Goal: Task Accomplishment & Management: Complete application form

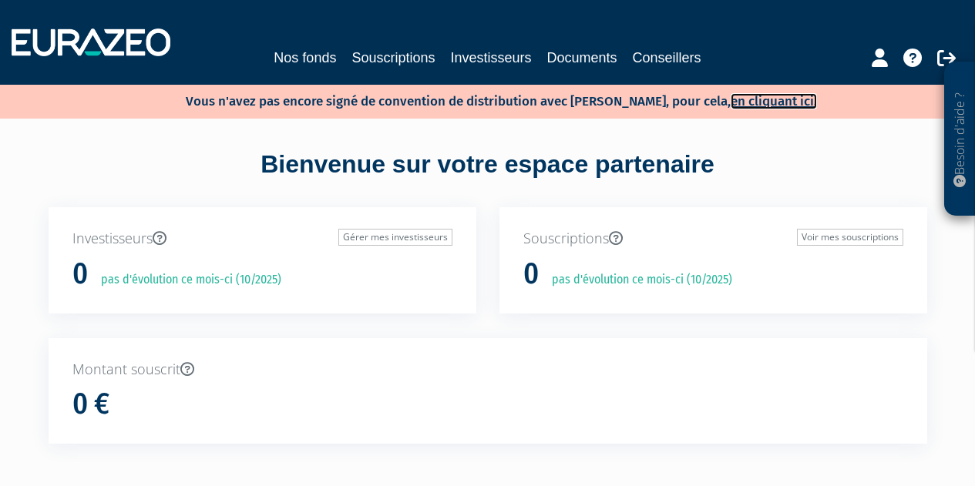
click at [754, 98] on link "en cliquant ici." at bounding box center [773, 101] width 86 height 16
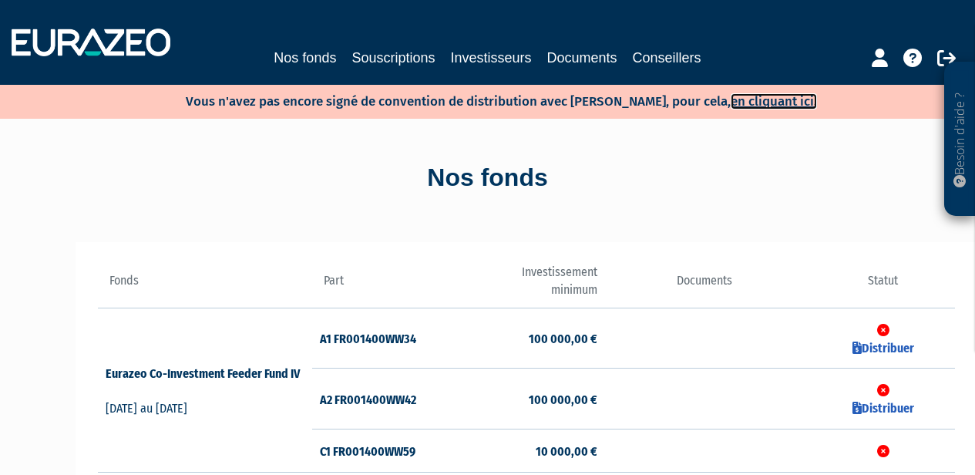
click at [770, 104] on link "en cliquant ici." at bounding box center [773, 101] width 86 height 16
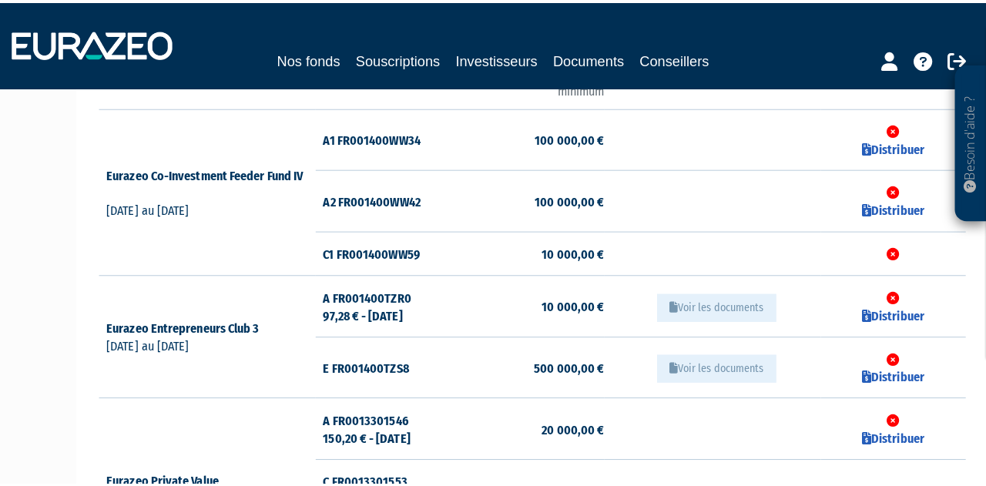
scroll to position [205, 0]
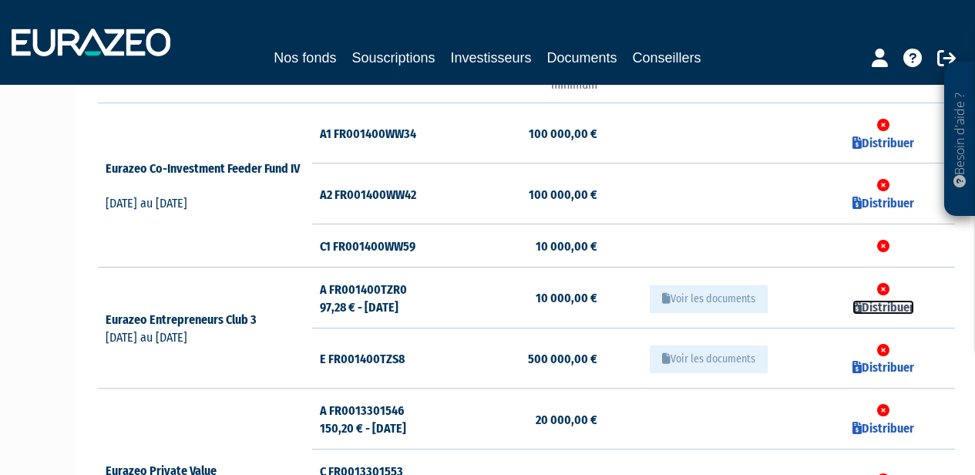
click at [884, 309] on link "Distribuer" at bounding box center [883, 307] width 62 height 15
checkbox input "true"
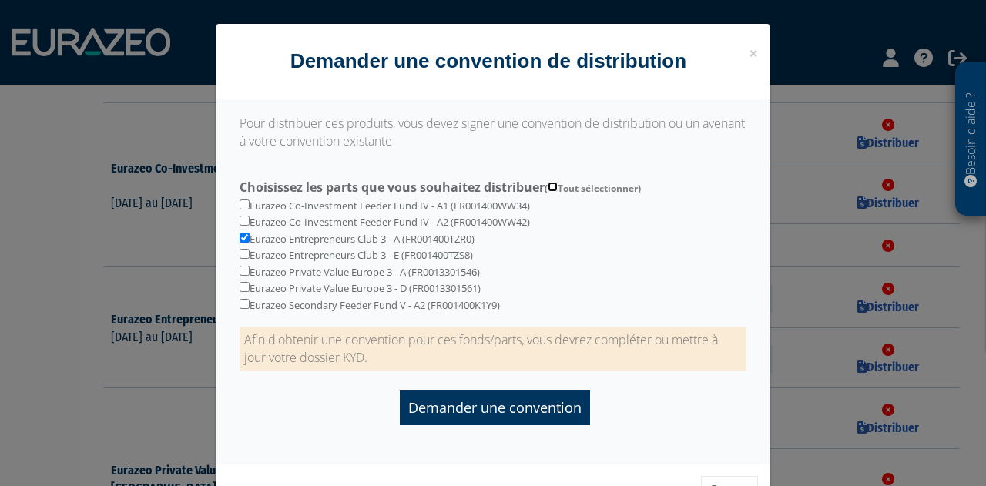
click at [555, 186] on input "Choisissez les parts que vous souhaitez distribuer ( Tout sélectionner)" at bounding box center [553, 187] width 10 height 10
checkbox input "true"
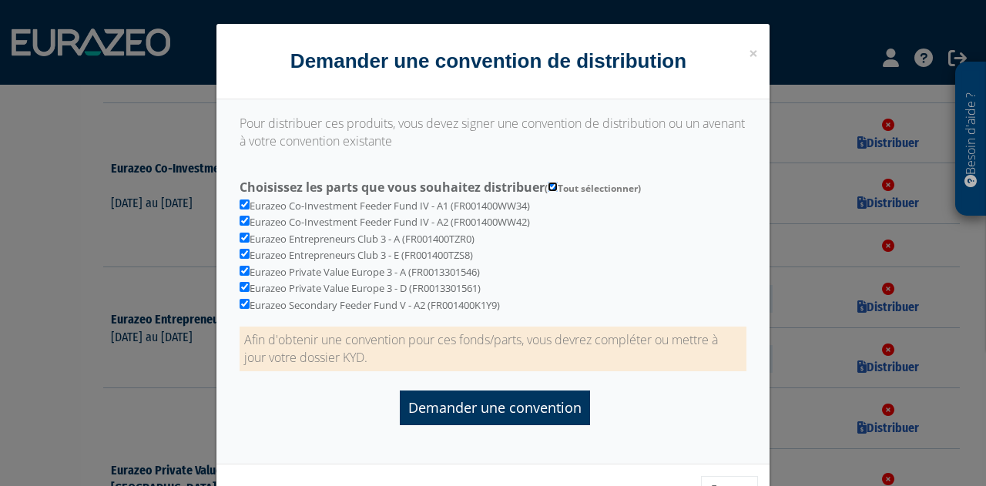
checkbox input "true"
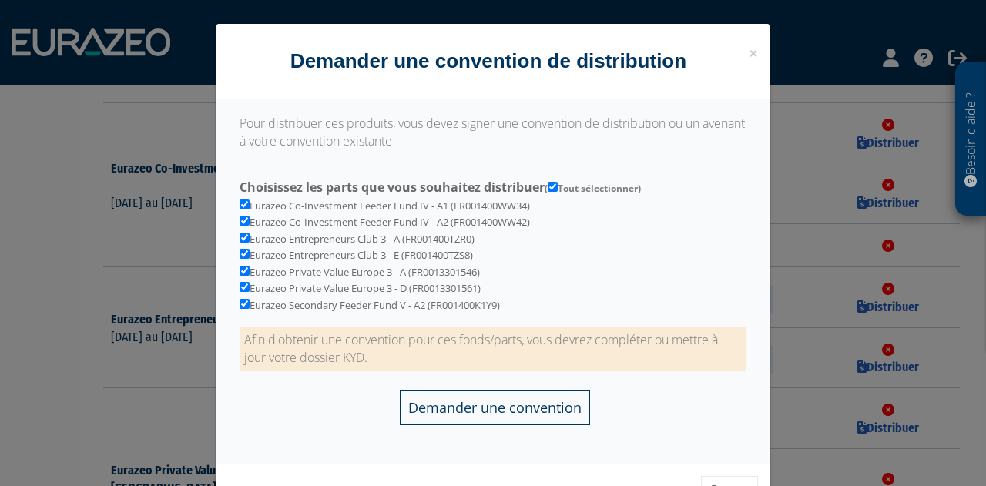
click at [491, 405] on input "Demander une convention" at bounding box center [495, 408] width 190 height 35
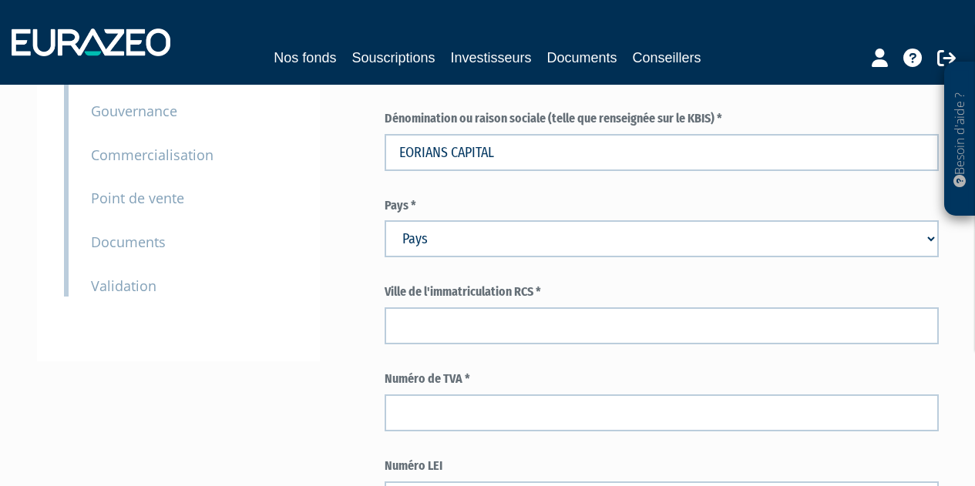
scroll to position [260, 0]
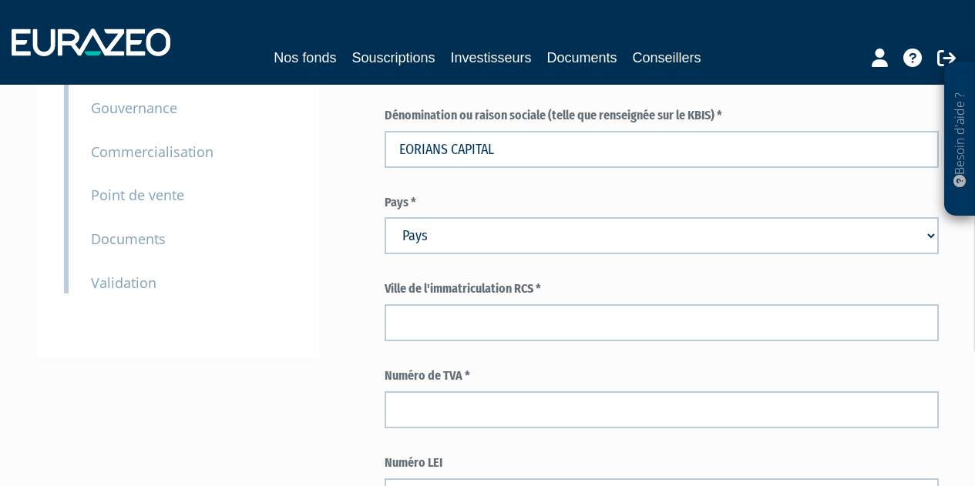
click at [443, 238] on select "Pays Afghanistan Afrique du Sud Albanie Algérie Allemagne Andorre" at bounding box center [661, 235] width 554 height 37
select select "75"
click at [384, 217] on select "Pays Afghanistan Afrique du Sud Albanie Algérie Allemagne Andorre" at bounding box center [661, 235] width 554 height 37
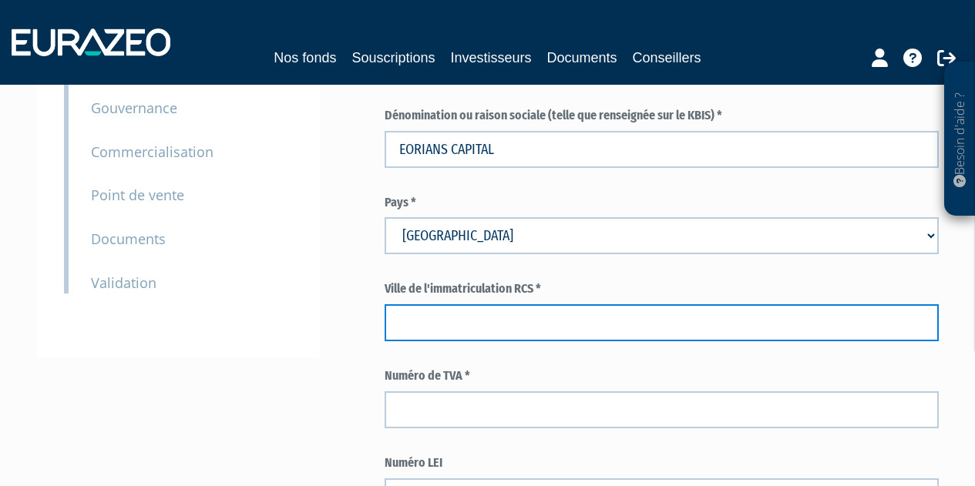
click at [425, 324] on input "text" at bounding box center [661, 322] width 554 height 37
type input "l"
type input "LISIEUX"
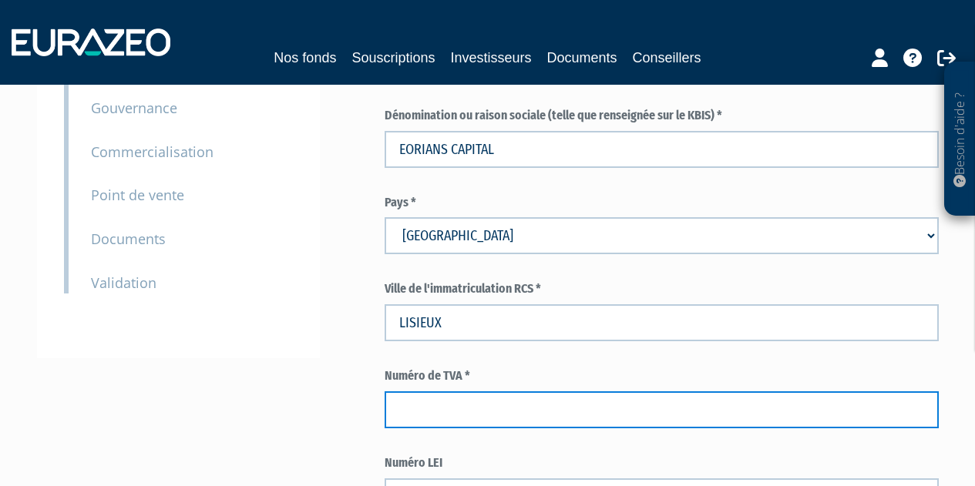
click at [418, 418] on input "text" at bounding box center [661, 409] width 554 height 37
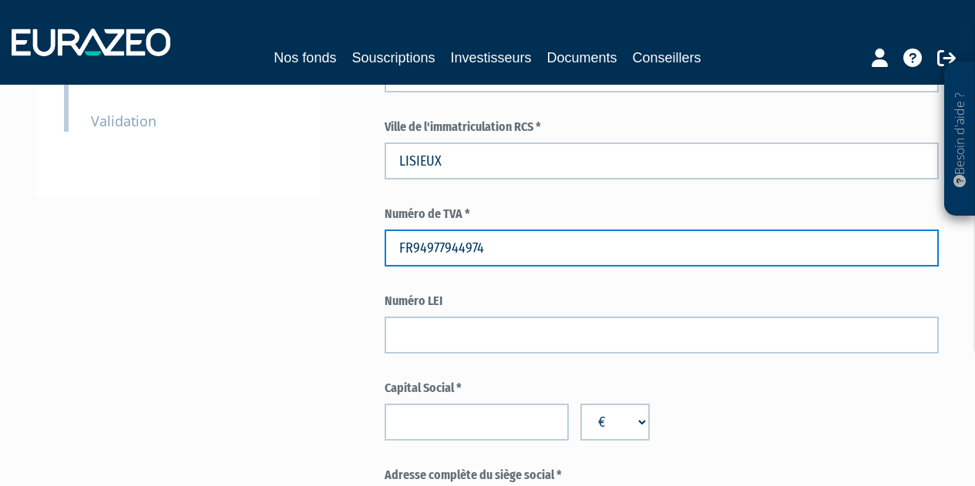
scroll to position [425, 0]
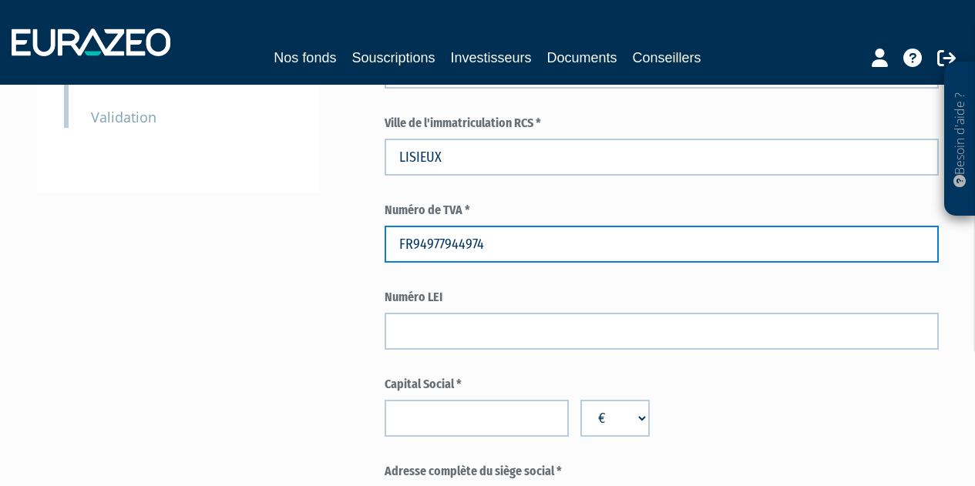
type input "FR94977944974"
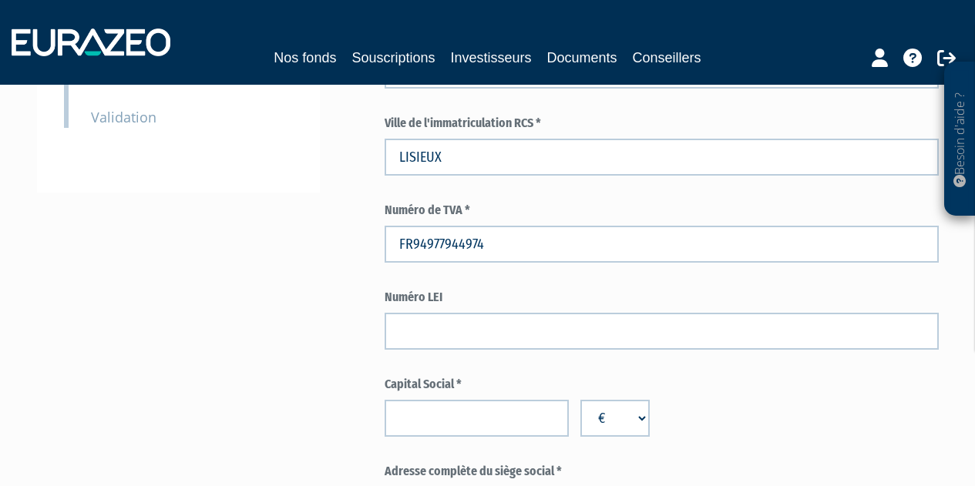
click at [435, 423] on input "number" at bounding box center [476, 418] width 185 height 37
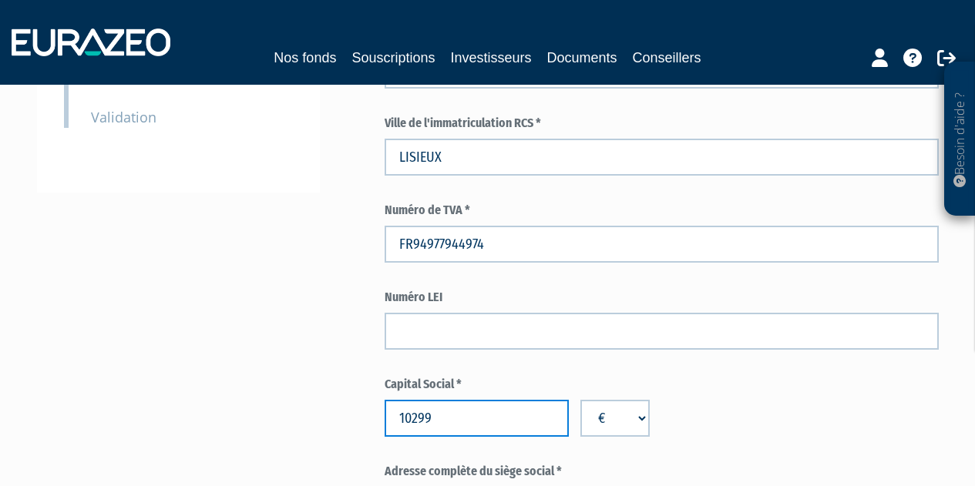
type input "10299"
click at [819, 426] on div "Capital Social * 10299 € $ £" at bounding box center [661, 406] width 554 height 61
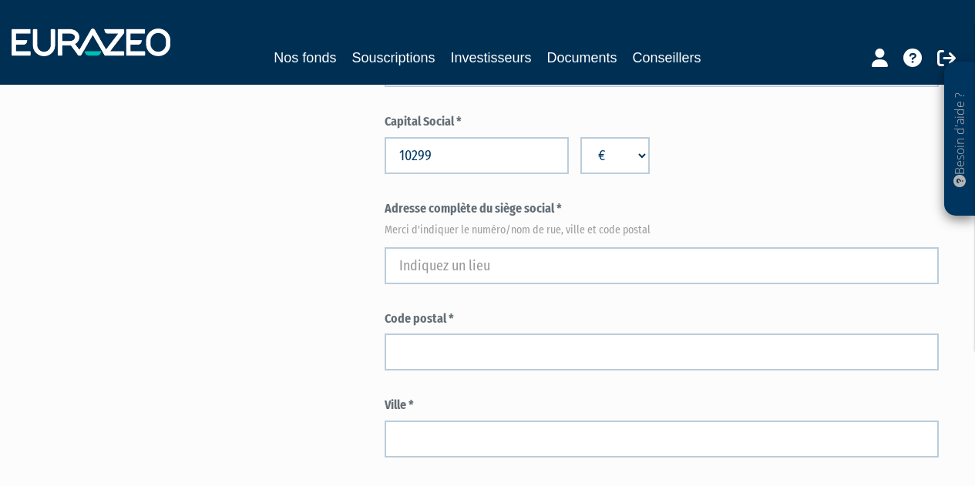
scroll to position [693, 0]
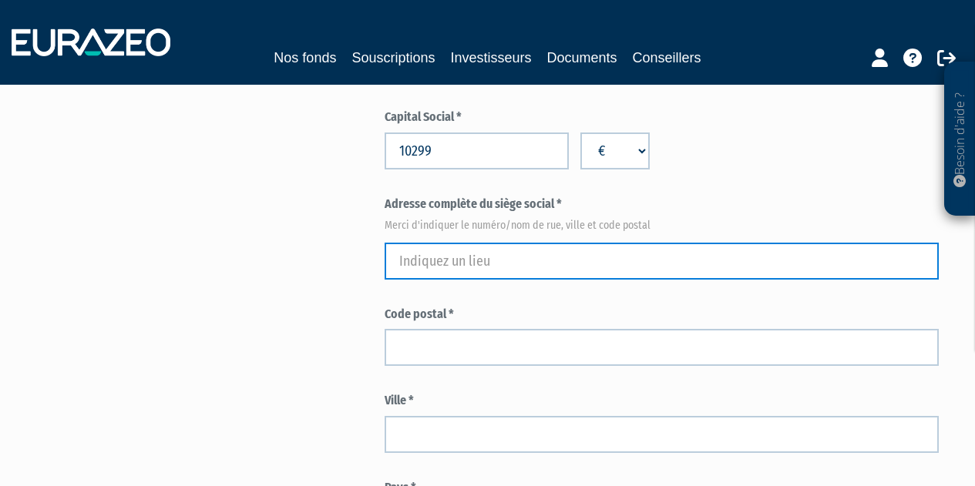
click at [472, 259] on input "text" at bounding box center [661, 261] width 554 height 37
type input "2 RUE DES ROSES"
type input "14640"
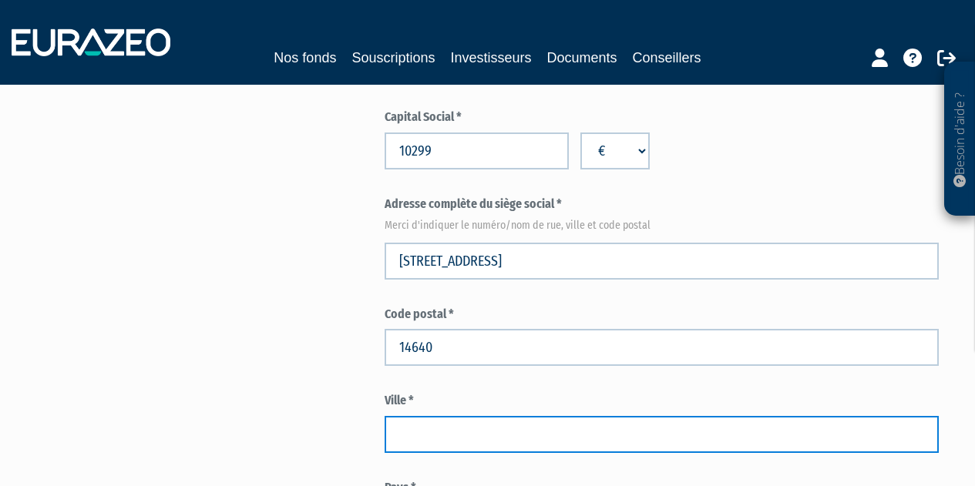
type input "VILLERS SUR MER"
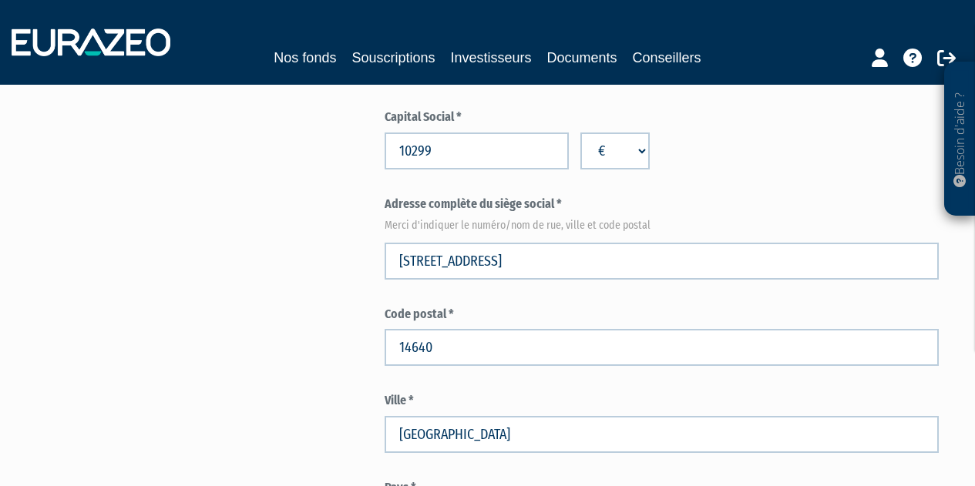
select select "75"
type input "BARENTON"
type input "Jean-Baptiste"
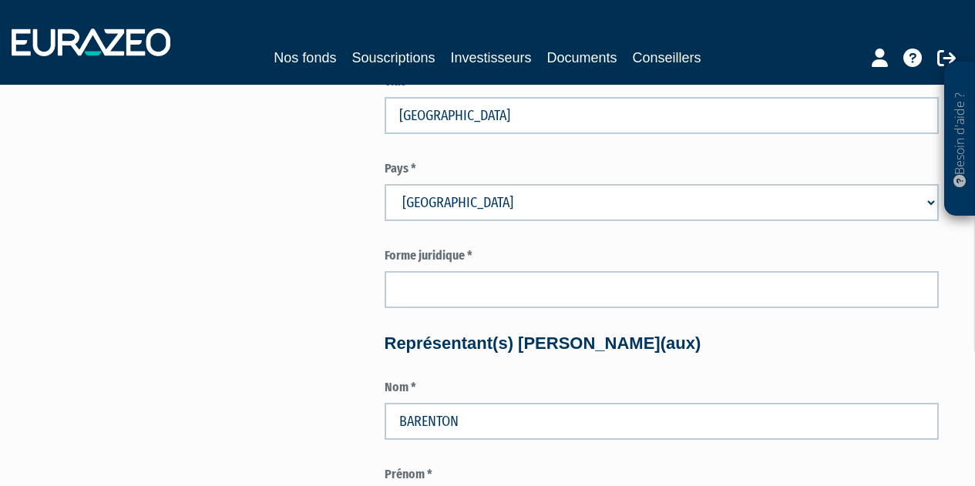
scroll to position [1052, 0]
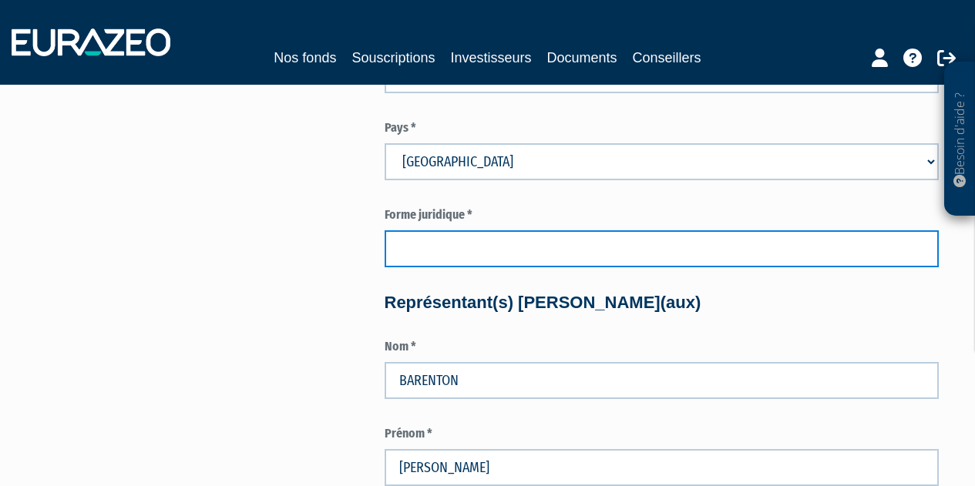
click at [485, 257] on input "text" at bounding box center [661, 248] width 554 height 37
type input "SAS"
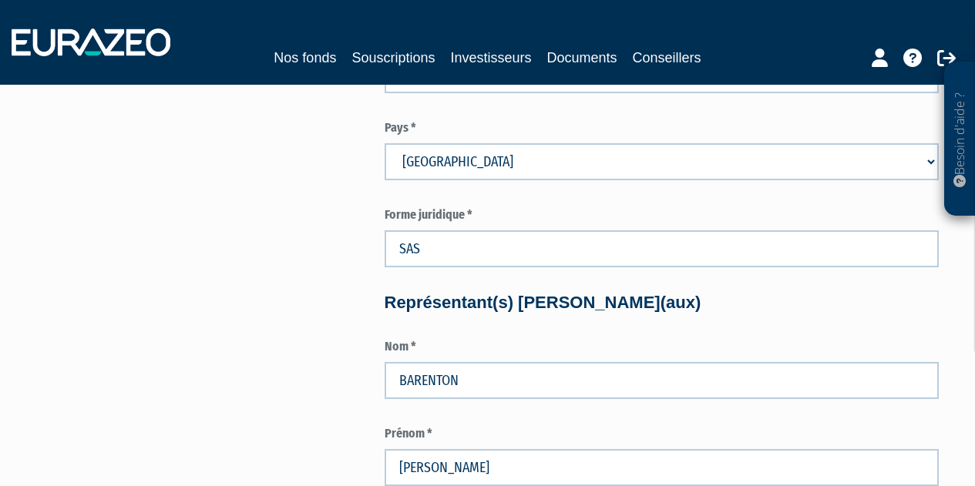
click at [731, 287] on form "Informations juridiques Numéro d'enregistrement (SIREN en France) * 977944974 E…" at bounding box center [661, 406] width 554 height 2447
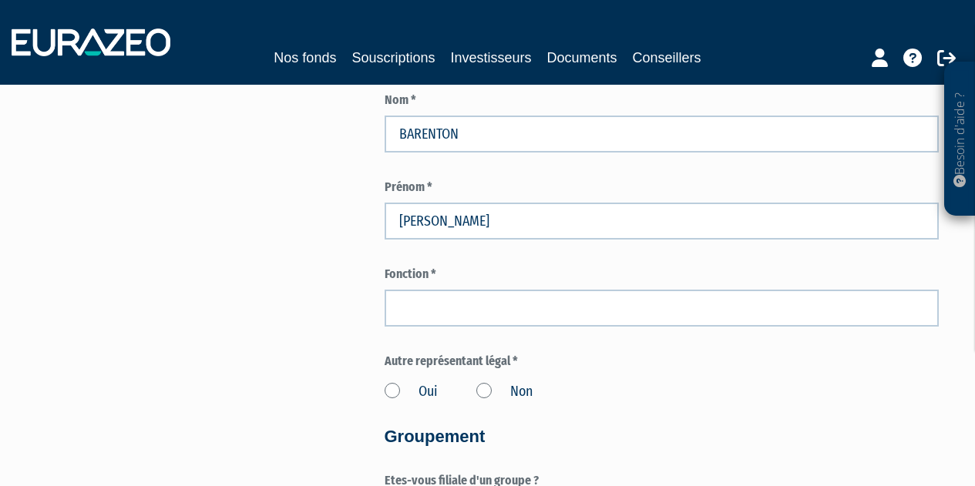
scroll to position [1309, 0]
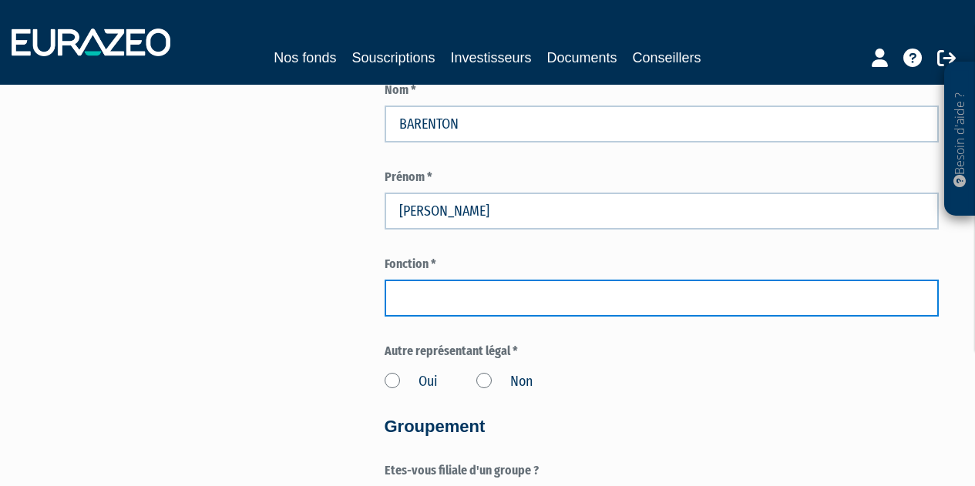
click at [468, 293] on input "text" at bounding box center [661, 298] width 554 height 37
type input "Président"
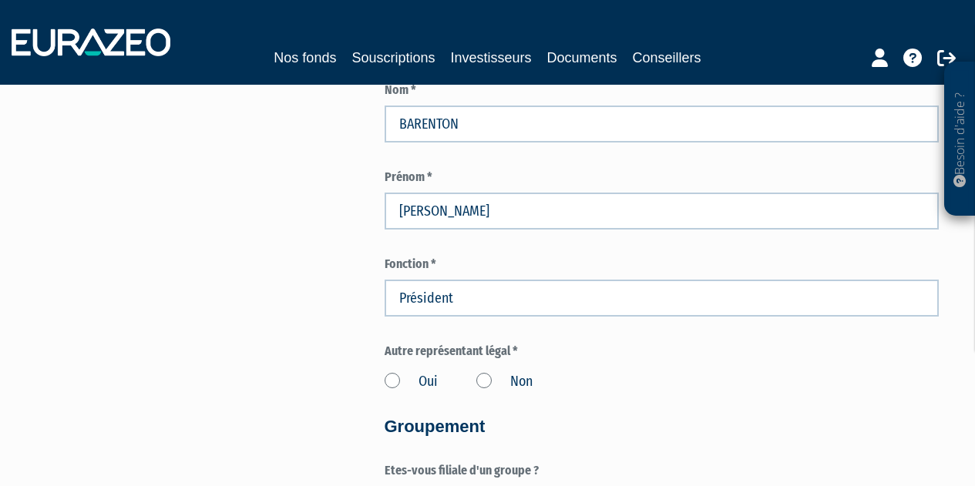
click at [483, 377] on label "Non" at bounding box center [504, 382] width 56 height 20
click at [0, 0] on input "Non" at bounding box center [0, 0] width 0 height 0
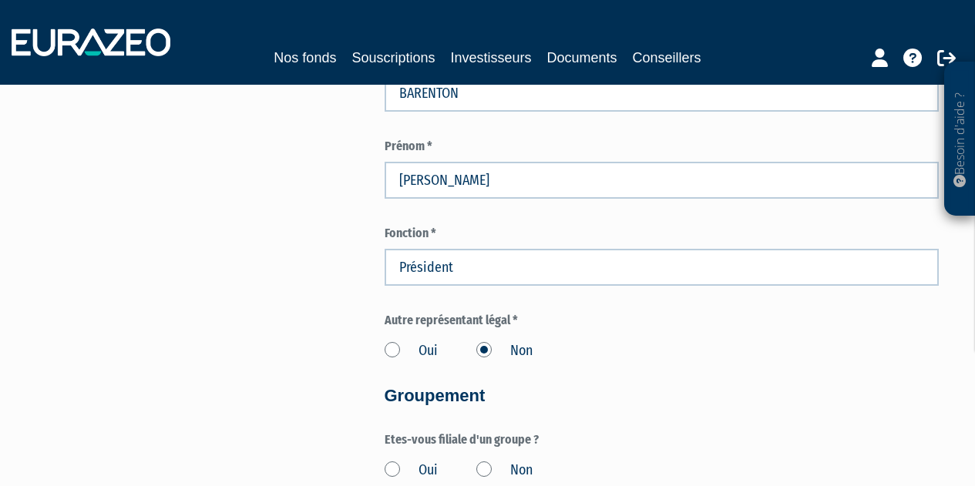
scroll to position [1474, 0]
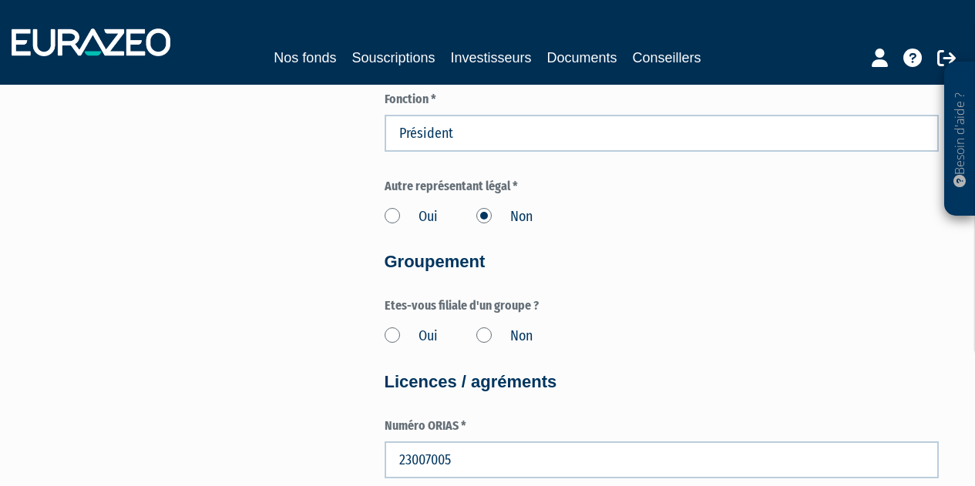
click at [480, 335] on label "Non" at bounding box center [504, 337] width 56 height 20
click at [0, 0] on input "Non" at bounding box center [0, 0] width 0 height 0
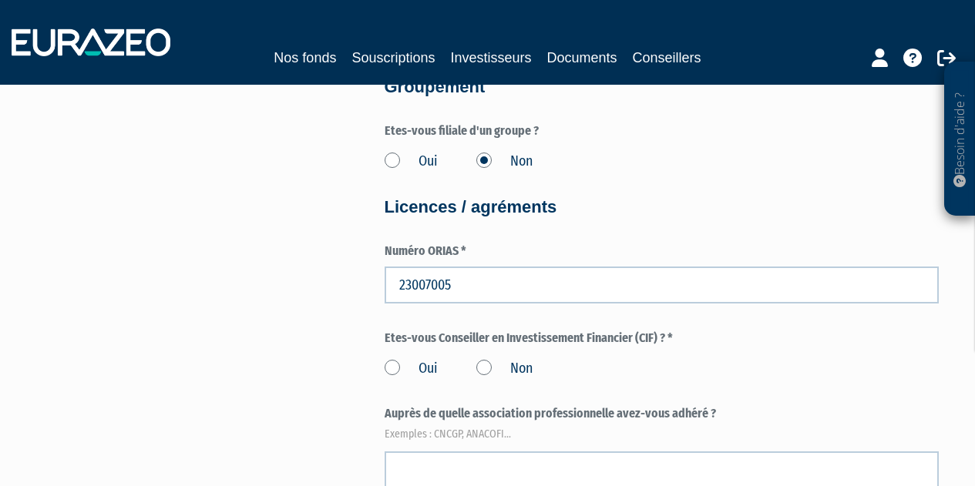
scroll to position [1679, 0]
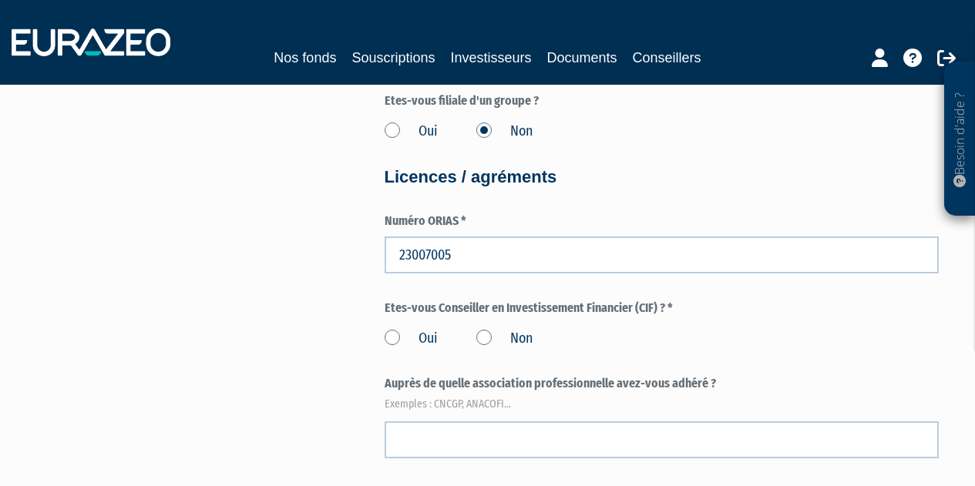
click at [388, 334] on label "Oui" at bounding box center [410, 339] width 53 height 20
click at [0, 0] on input "Oui" at bounding box center [0, 0] width 0 height 0
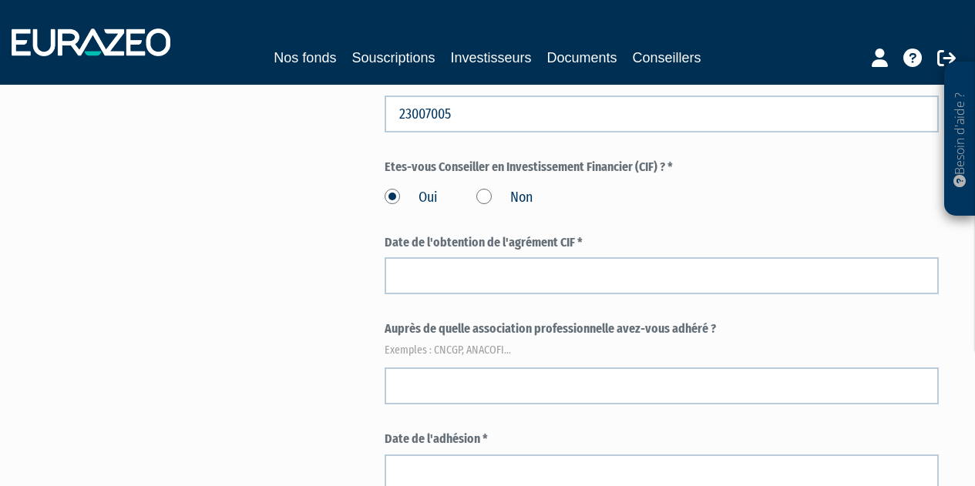
scroll to position [1859, 0]
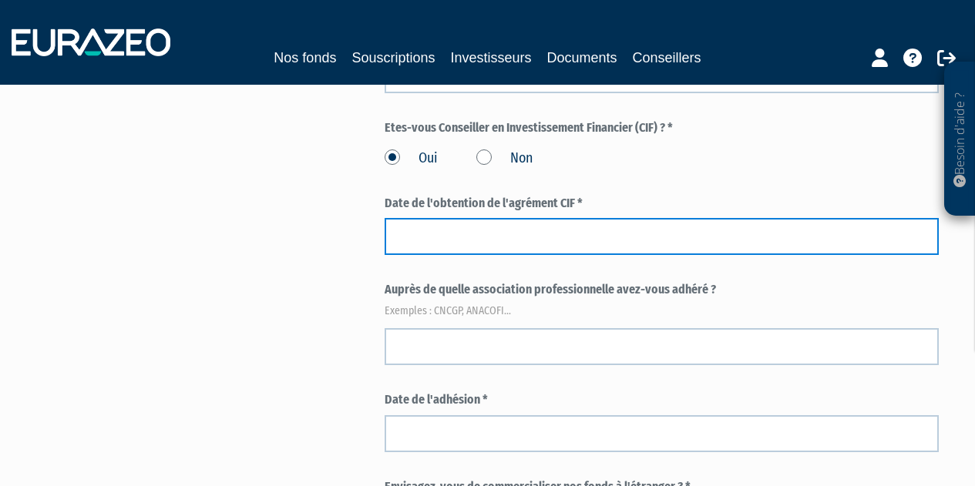
click at [525, 243] on input at bounding box center [661, 236] width 554 height 37
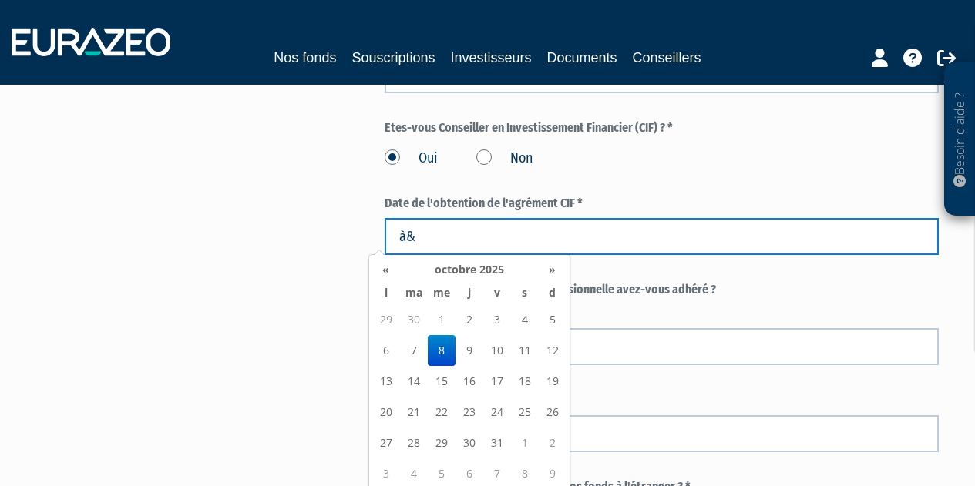
type input "à"
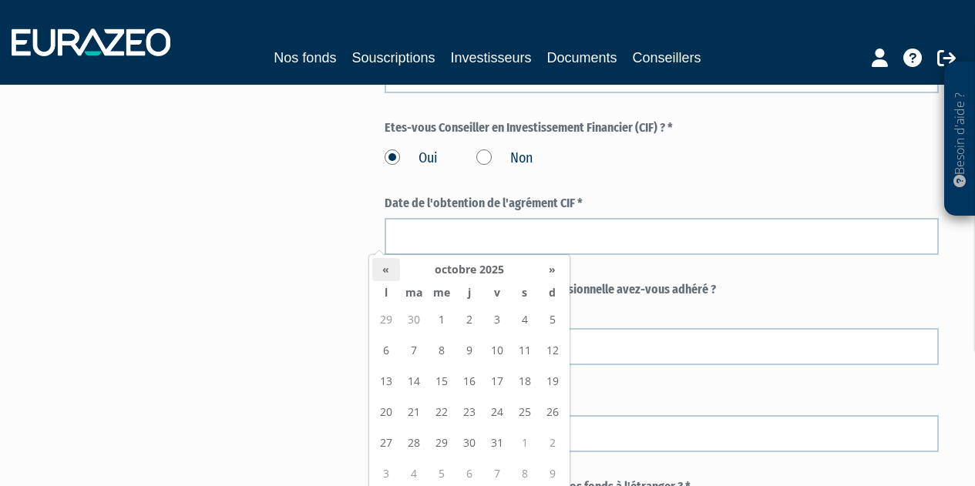
click at [389, 273] on th "«" at bounding box center [386, 269] width 28 height 23
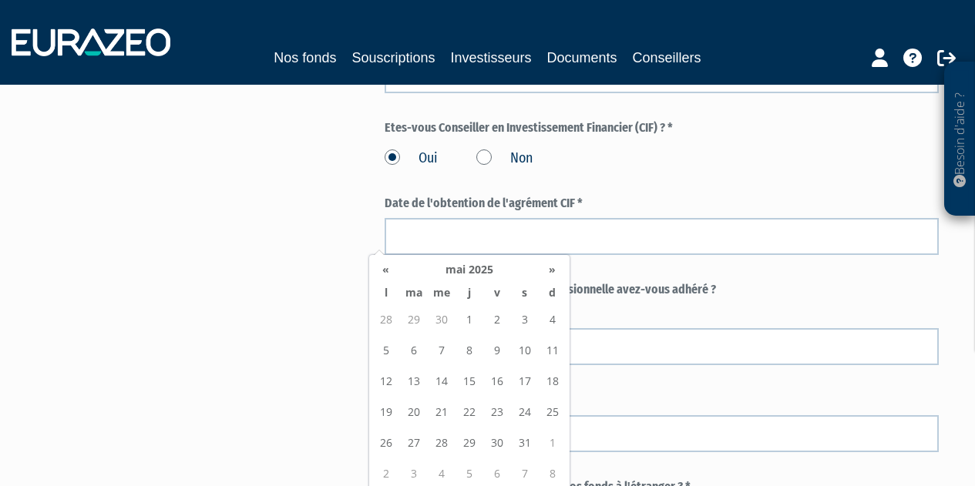
click at [389, 273] on th "«" at bounding box center [386, 269] width 28 height 23
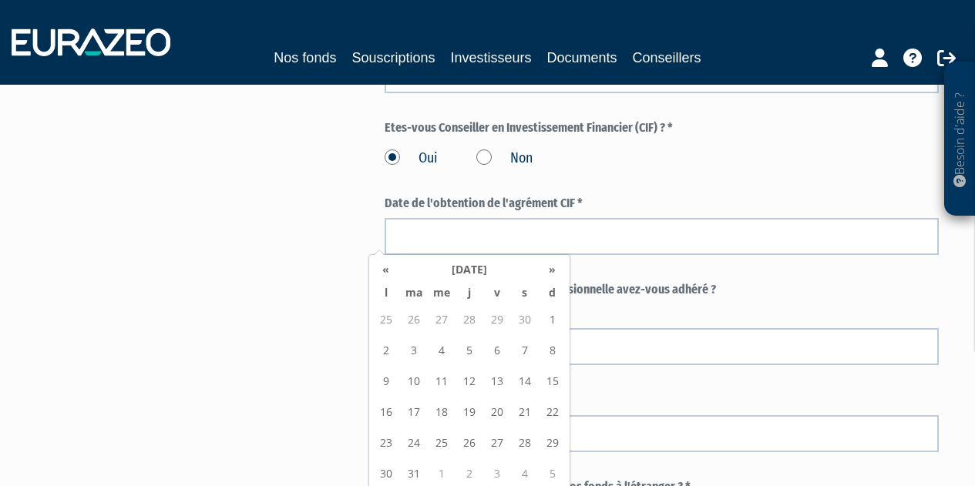
click at [389, 273] on th "«" at bounding box center [386, 269] width 28 height 23
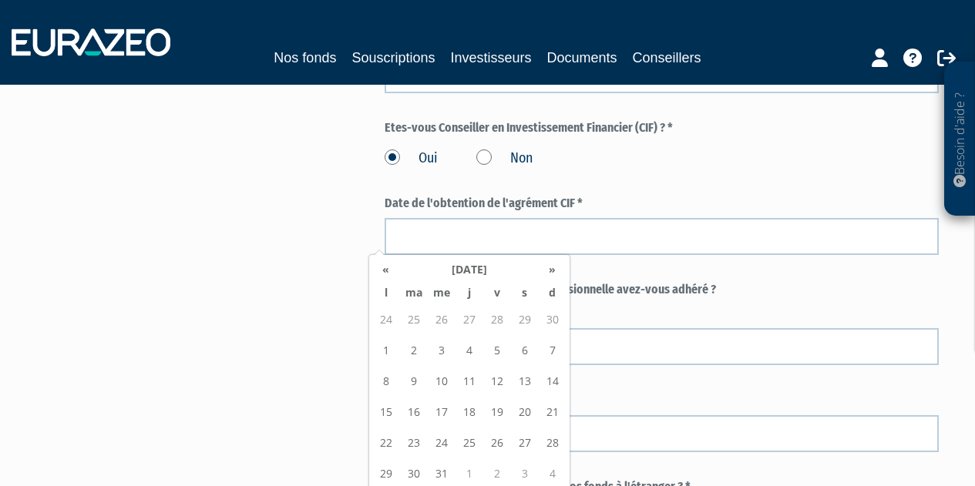
click at [389, 273] on th "«" at bounding box center [386, 269] width 28 height 23
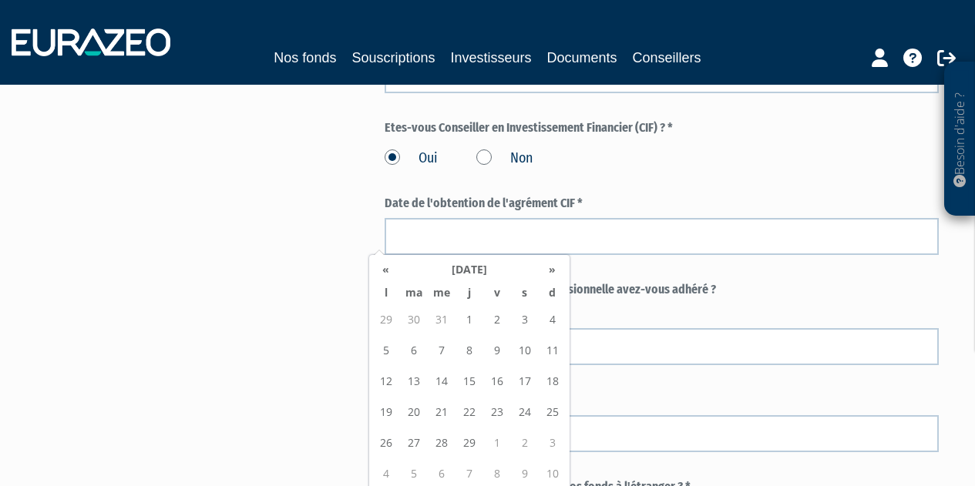
click at [389, 273] on th "«" at bounding box center [386, 269] width 28 height 23
click at [389, 346] on td "1" at bounding box center [386, 350] width 28 height 31
type input "01/01/2024"
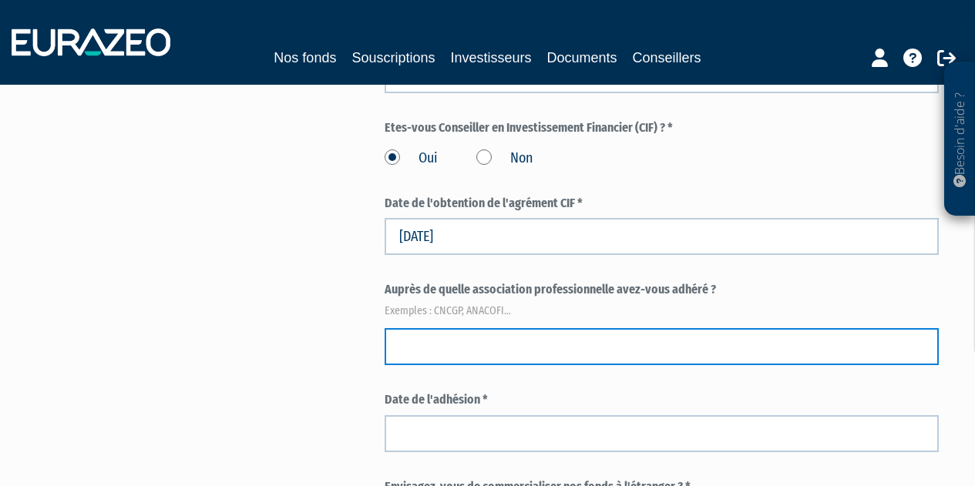
click at [507, 353] on input "text" at bounding box center [661, 346] width 554 height 37
type input "c"
type input "CNCGP"
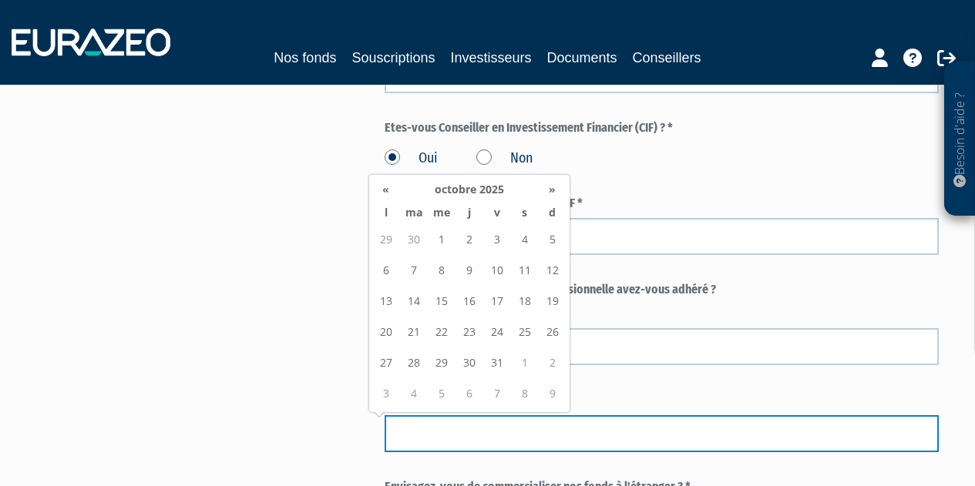
click at [457, 418] on input at bounding box center [661, 433] width 554 height 37
type input "01/01/2024"
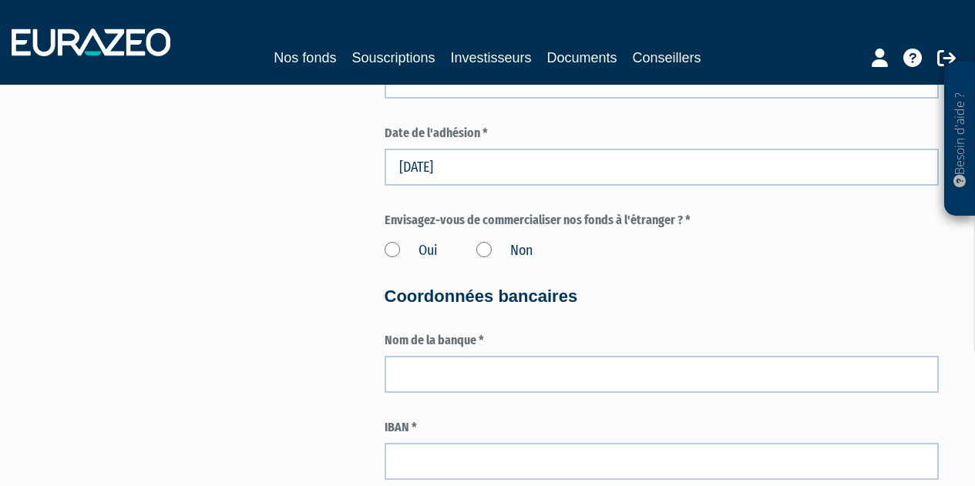
scroll to position [2136, 0]
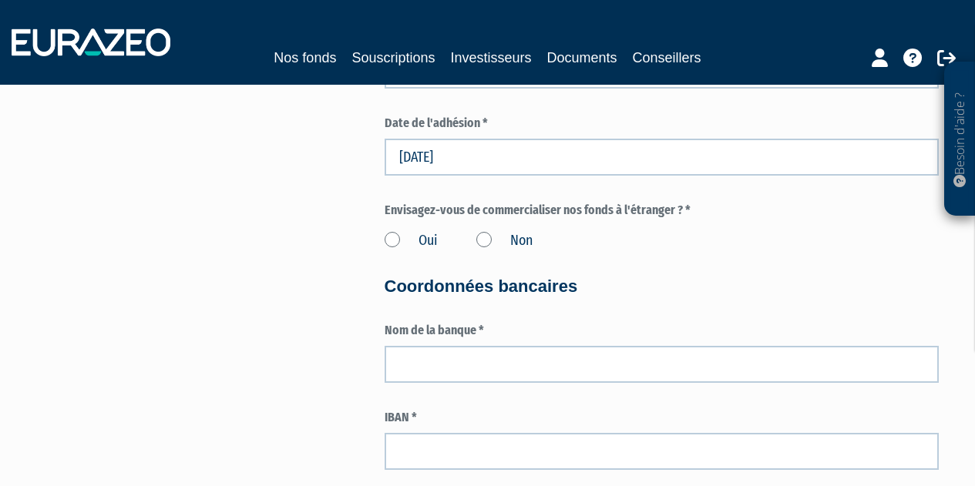
click at [481, 241] on label "Non" at bounding box center [504, 241] width 56 height 20
click at [0, 0] on input "Non" at bounding box center [0, 0] width 0 height 0
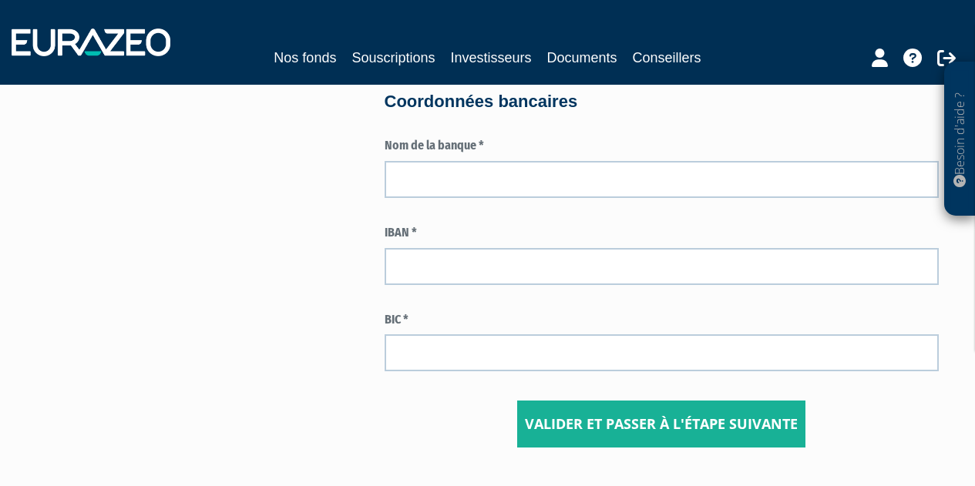
scroll to position [2321, 0]
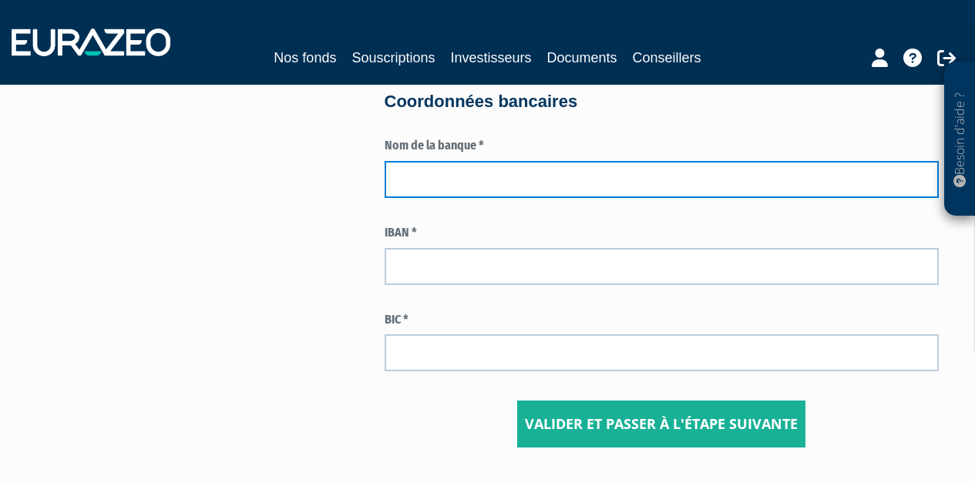
click at [436, 183] on input "text" at bounding box center [661, 179] width 554 height 37
type input "QONTO"
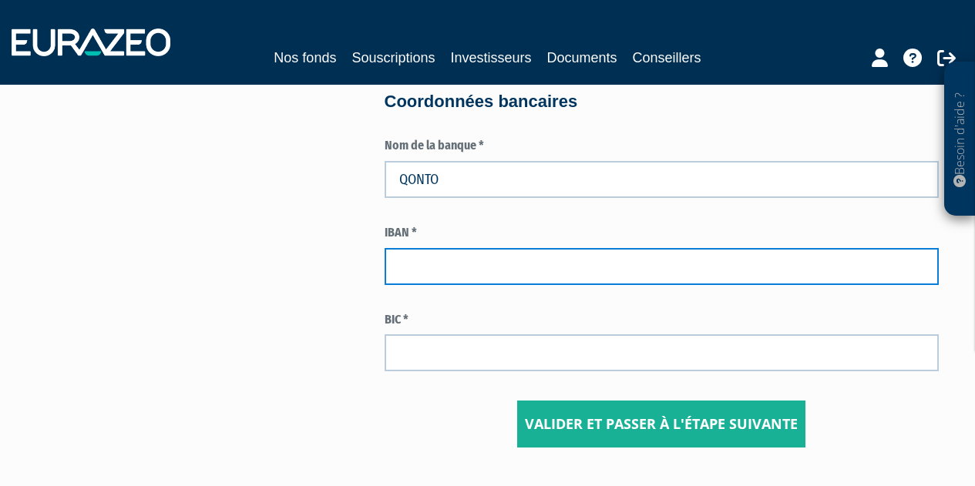
click at [420, 261] on input "text" at bounding box center [661, 266] width 554 height 37
type input "FR7616958000014387847662604"
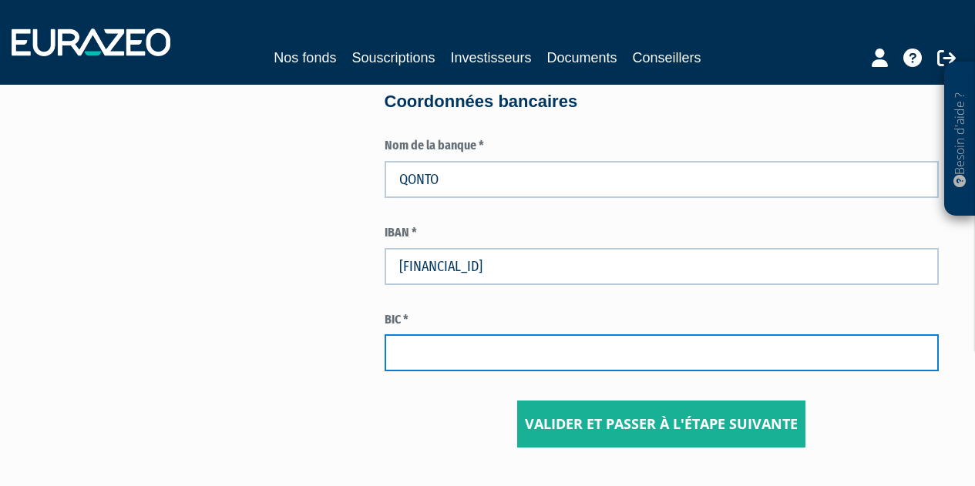
click at [435, 366] on input "text" at bounding box center [661, 352] width 554 height 37
type input "QNTOFRP1XXX"
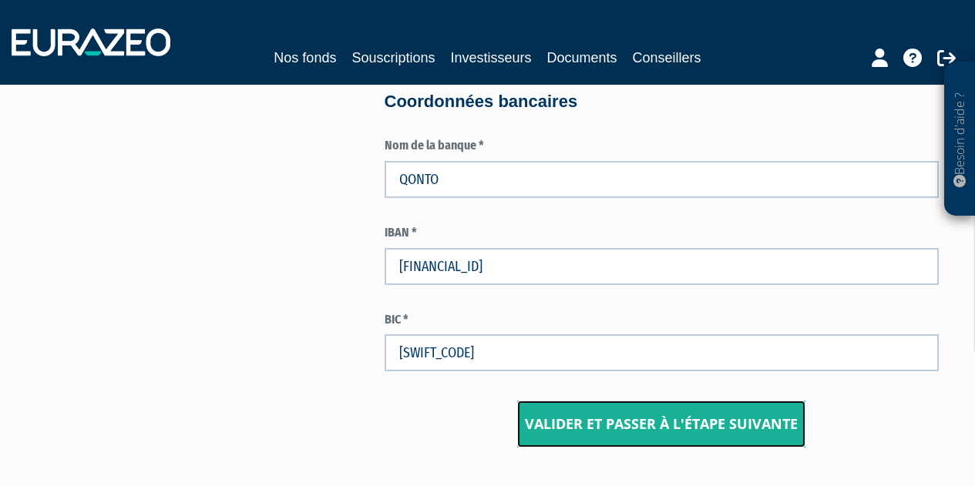
click at [608, 417] on input "Valider et passer à l'étape suivante" at bounding box center [661, 425] width 288 height 48
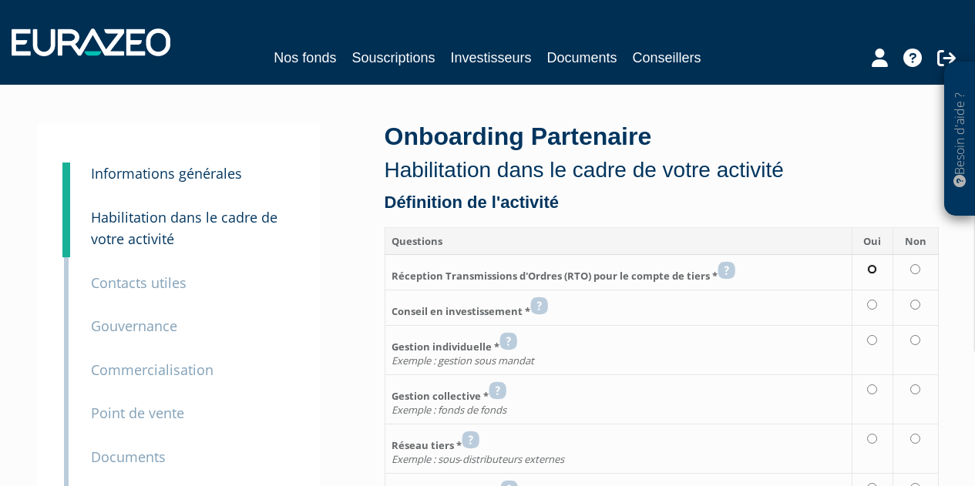
click at [875, 267] on input "radio" at bounding box center [872, 269] width 10 height 10
radio input "true"
click at [876, 306] on input "radio" at bounding box center [872, 305] width 10 height 10
radio input "true"
click at [917, 337] on input "radio" at bounding box center [915, 340] width 10 height 10
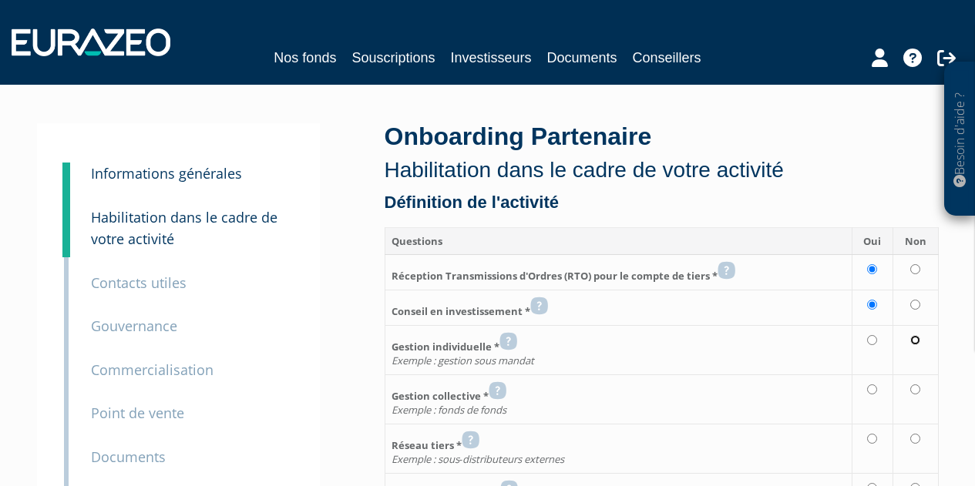
radio input "true"
click at [913, 385] on input "radio" at bounding box center [915, 389] width 10 height 10
radio input "true"
click at [917, 439] on input "radio" at bounding box center [915, 439] width 10 height 10
radio input "true"
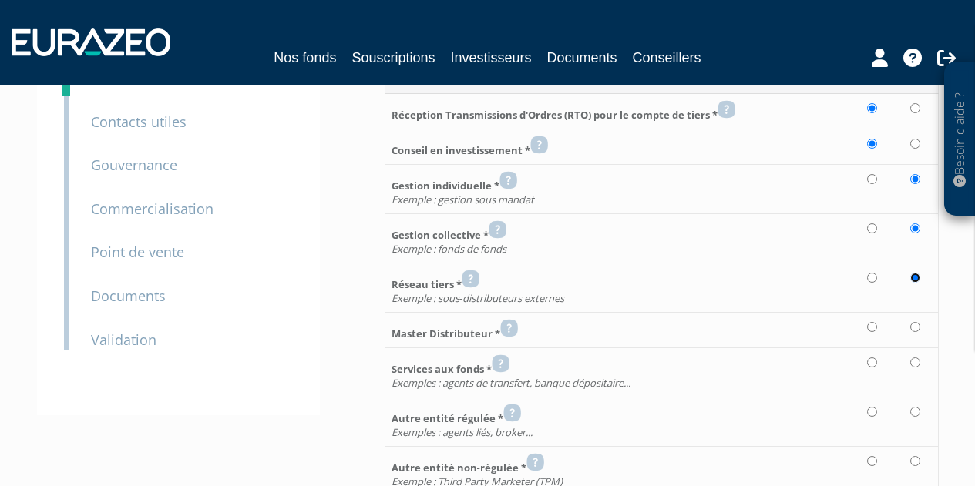
scroll to position [183, 0]
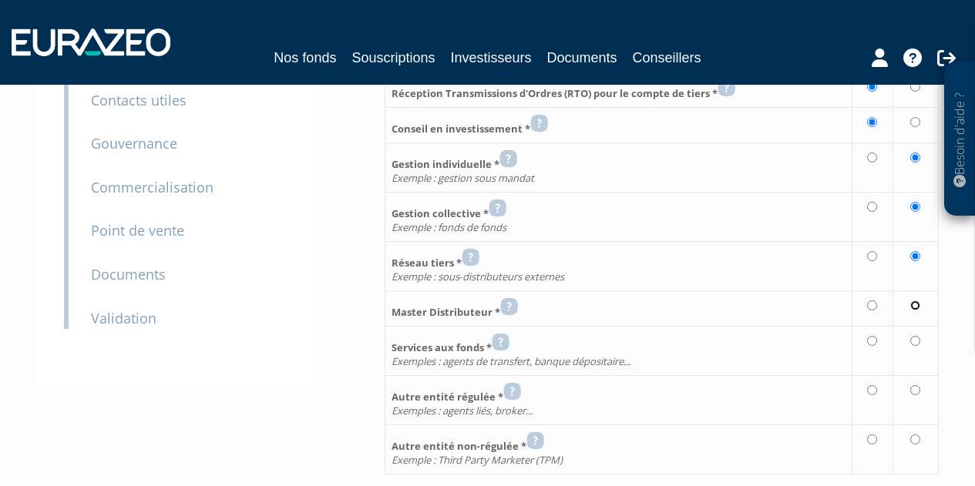
click at [917, 302] on input "radio" at bounding box center [915, 305] width 10 height 10
radio input "true"
click at [914, 341] on input "radio" at bounding box center [915, 341] width 10 height 10
radio input "true"
click at [911, 385] on input "radio" at bounding box center [915, 390] width 10 height 10
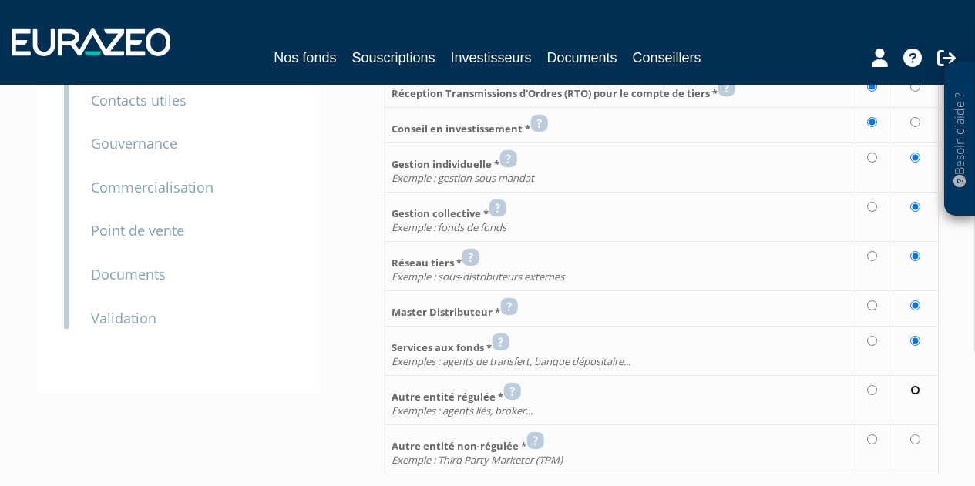
radio input "true"
click at [916, 436] on input "radio" at bounding box center [915, 440] width 10 height 10
radio input "true"
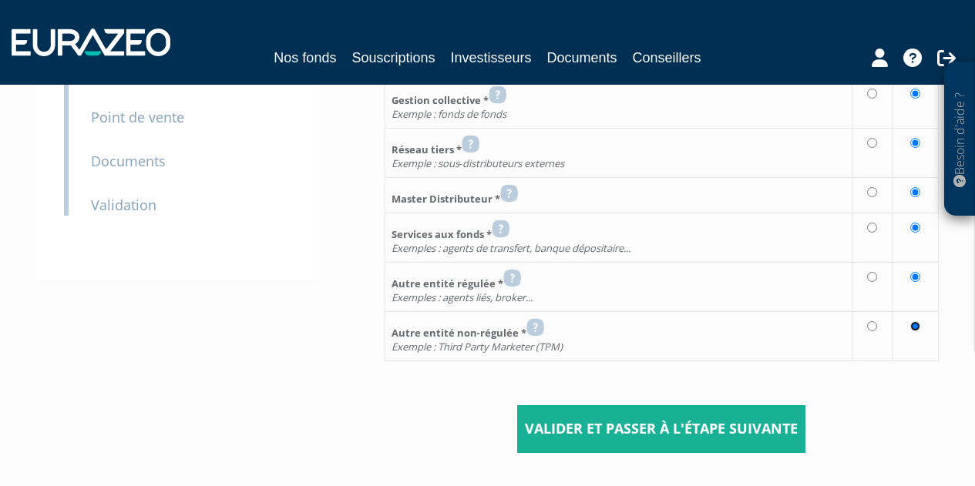
scroll to position [313, 0]
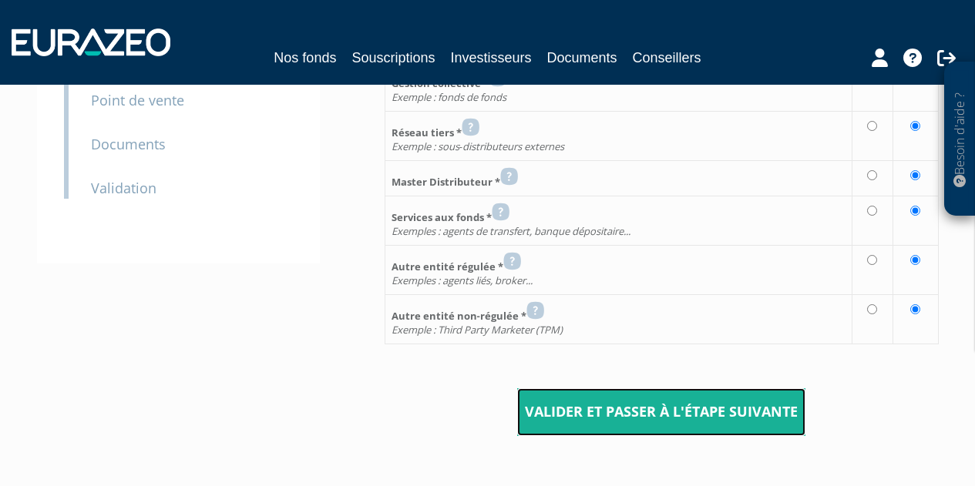
click at [752, 404] on input "Valider et passer à l'étape suivante" at bounding box center [661, 412] width 288 height 48
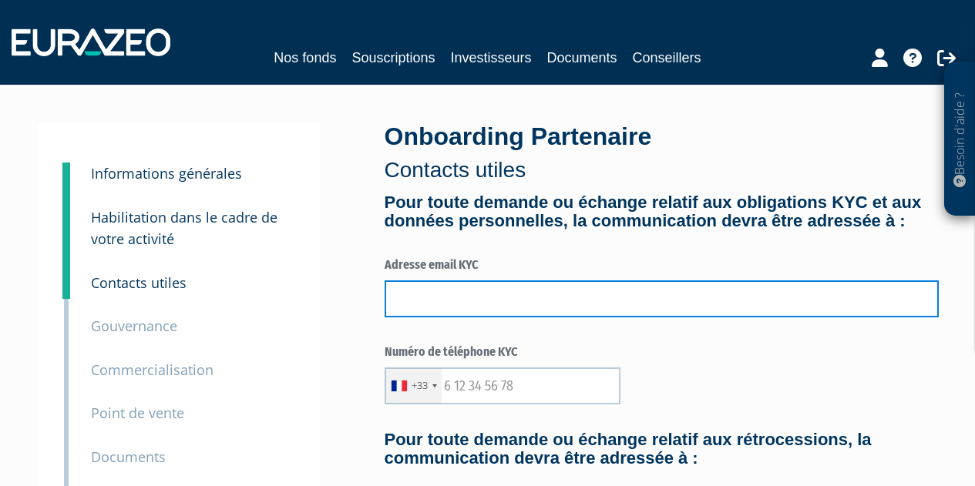
click at [502, 317] on input "text" at bounding box center [661, 298] width 554 height 37
type input "jbb@eorians.com"
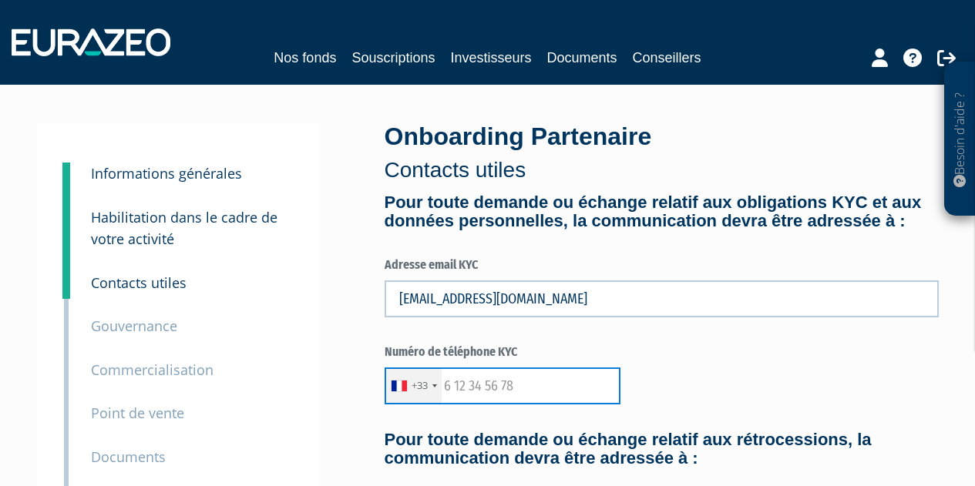
type input "0627728779"
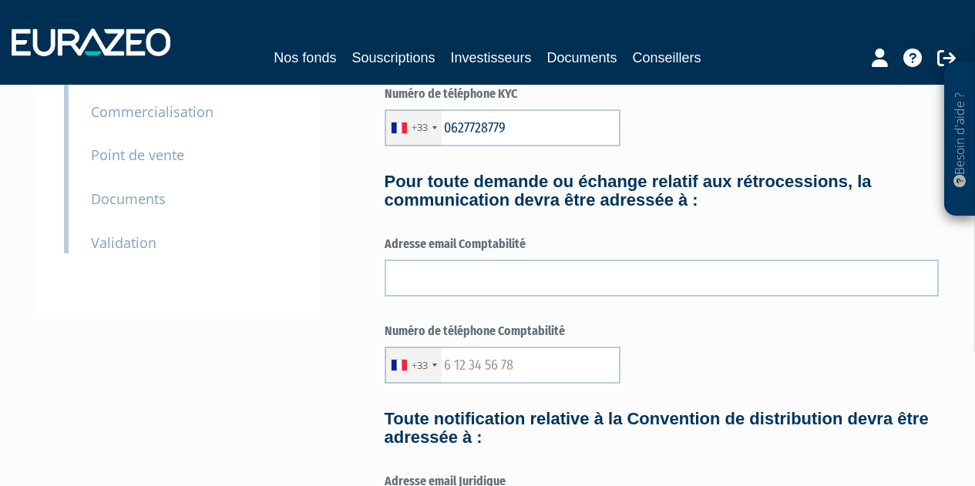
scroll to position [263, 0]
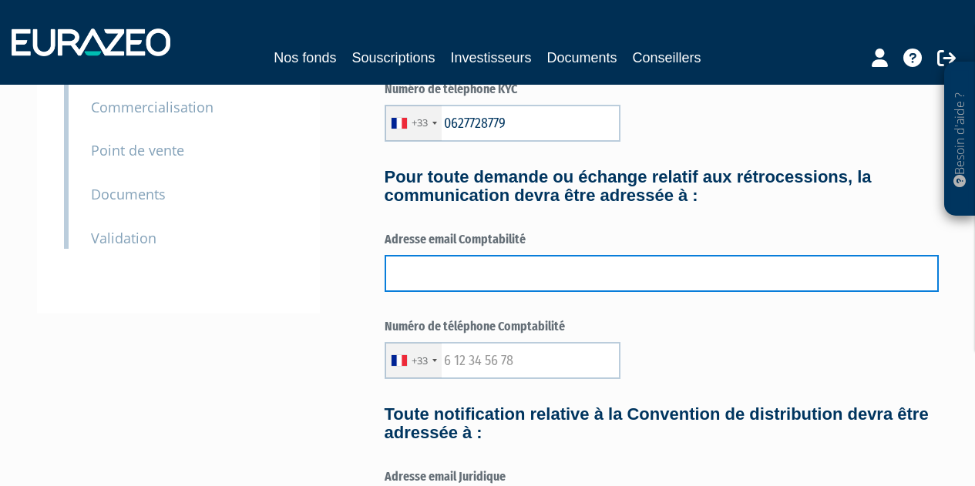
click at [529, 291] on input "text" at bounding box center [661, 273] width 554 height 37
type input "jbb@eorians.com"
type input "0627728779"
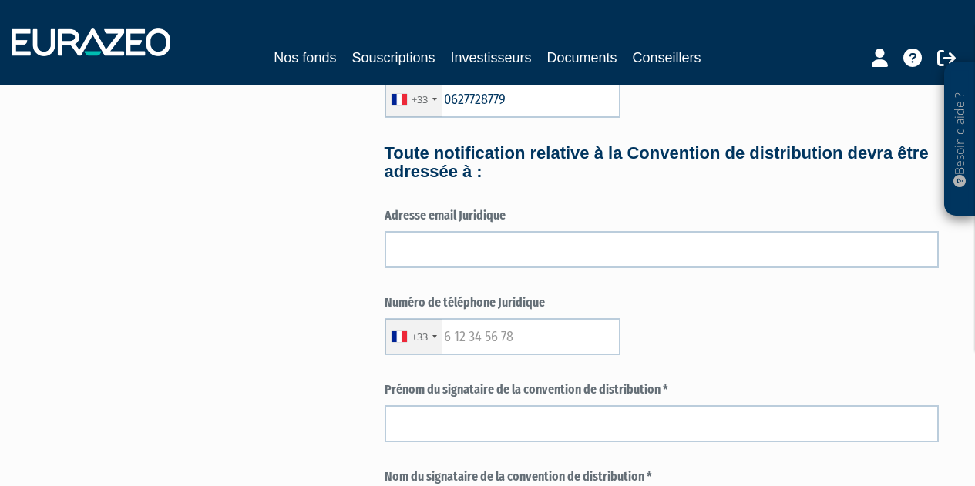
scroll to position [528, 0]
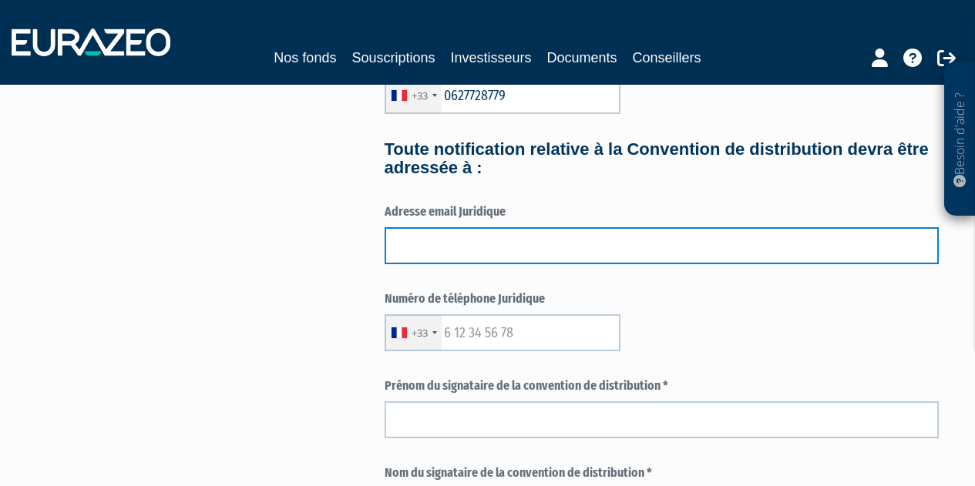
click at [597, 258] on input "text" at bounding box center [661, 245] width 554 height 37
type input "jbb@eorians.com"
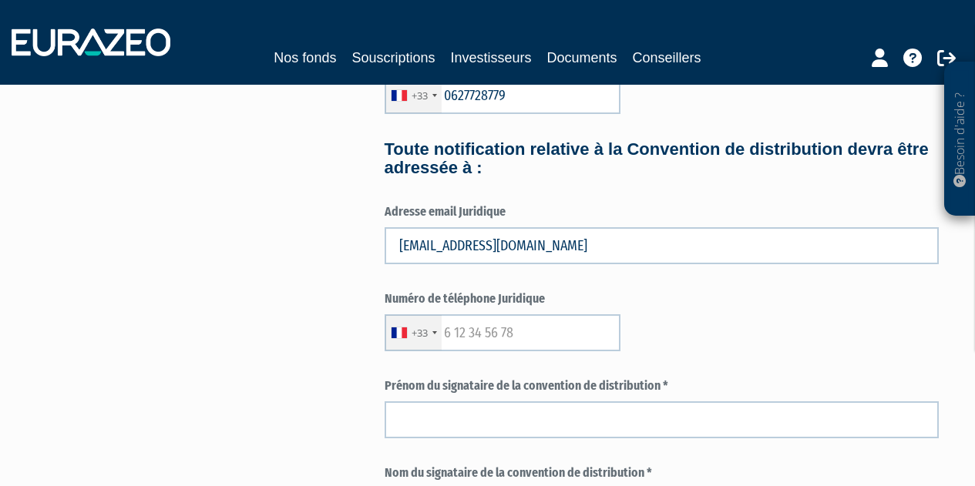
type input "0627728779"
type input "Jean-Baptiste"
type input "BARENTON"
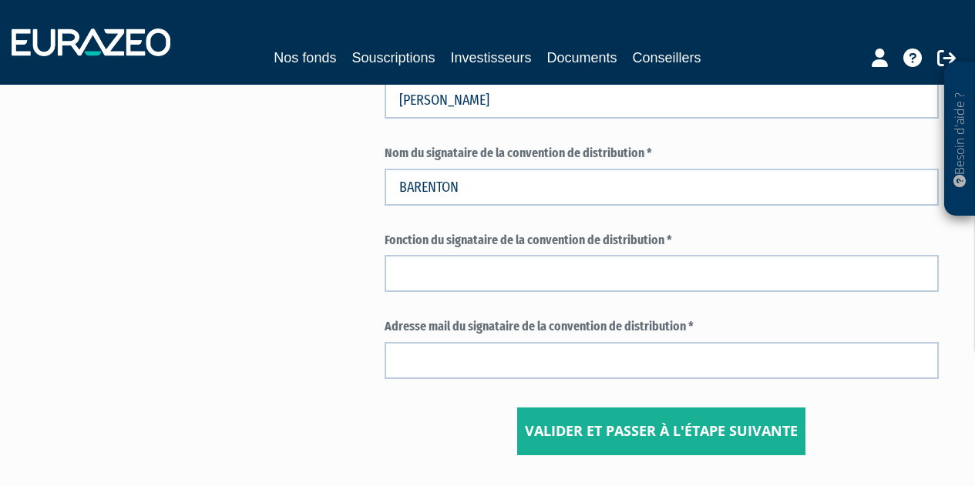
scroll to position [886, 0]
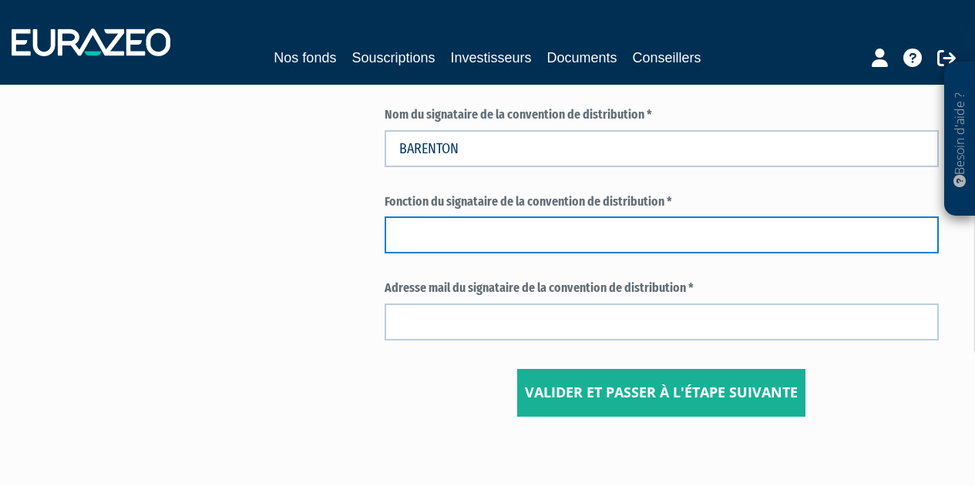
click at [576, 253] on input "text" at bounding box center [661, 234] width 554 height 37
type input "Président"
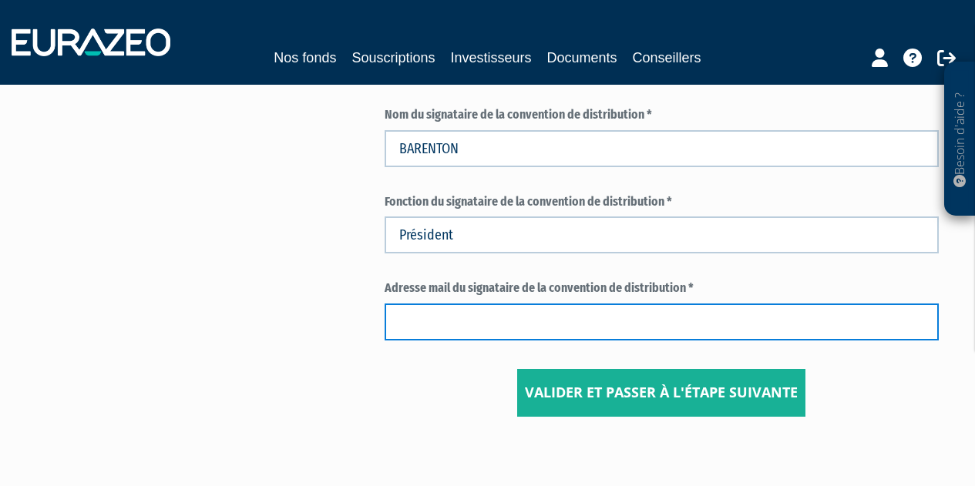
click at [473, 341] on input "text" at bounding box center [661, 322] width 554 height 37
type input "jbb@eorians.com"
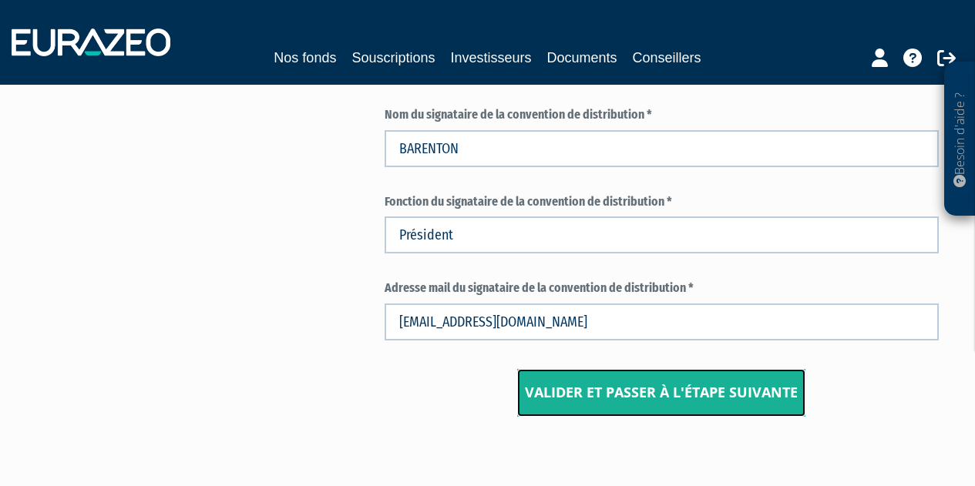
click at [630, 411] on input "Valider et passer à l'étape suivante" at bounding box center [661, 393] width 288 height 48
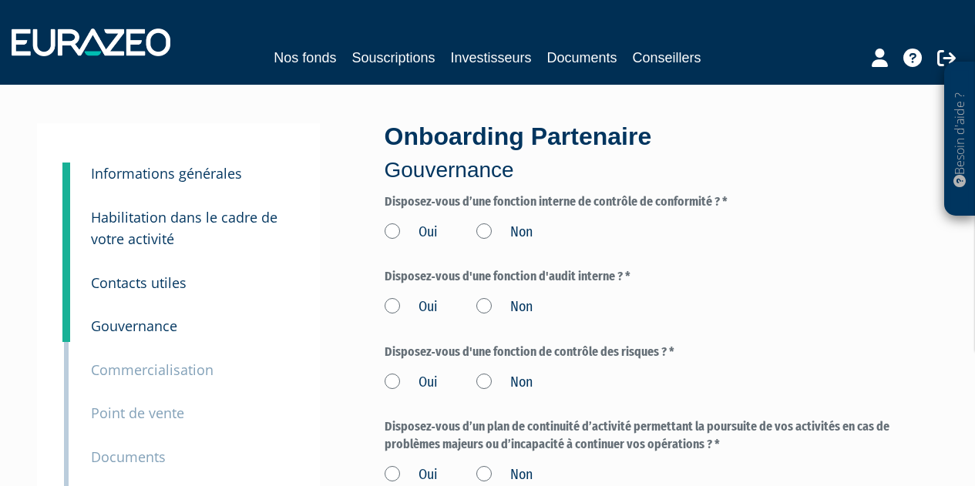
click at [391, 223] on label "Oui" at bounding box center [410, 233] width 53 height 20
click at [0, 0] on input "Oui" at bounding box center [0, 0] width 0 height 0
click at [393, 297] on div "Oui Non" at bounding box center [661, 304] width 554 height 25
click at [391, 304] on label "Oui" at bounding box center [410, 307] width 53 height 20
click at [0, 0] on input "Oui" at bounding box center [0, 0] width 0 height 0
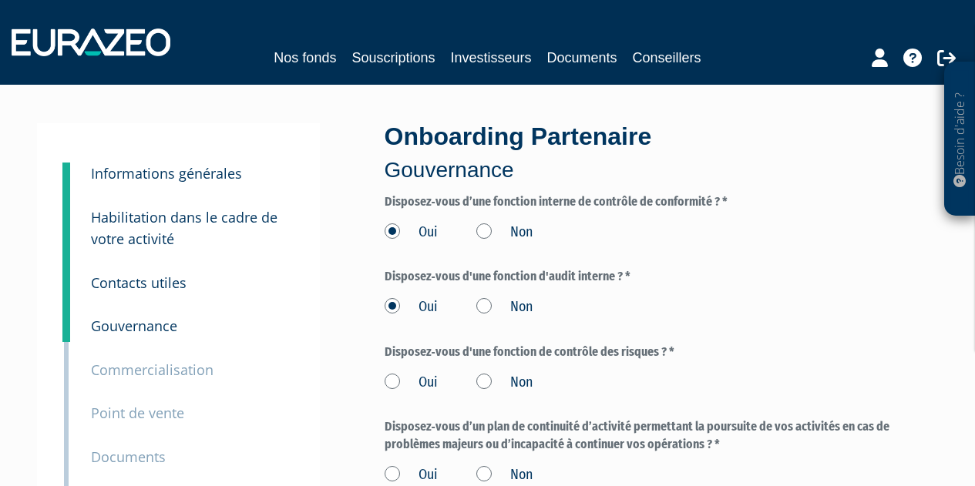
click at [388, 376] on label "Oui" at bounding box center [410, 383] width 53 height 20
click at [0, 0] on input "Oui" at bounding box center [0, 0] width 0 height 0
click at [391, 471] on label "Oui" at bounding box center [410, 475] width 53 height 20
click at [0, 0] on input "Oui" at bounding box center [0, 0] width 0 height 0
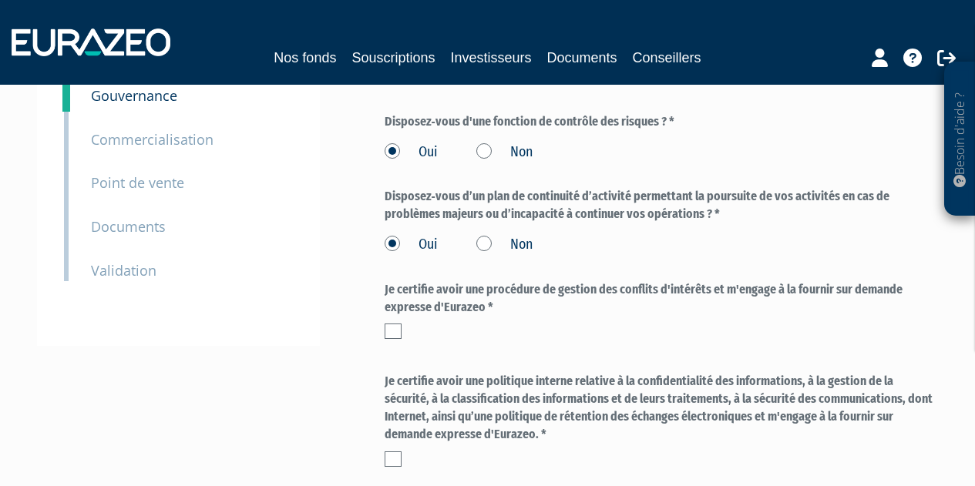
scroll to position [246, 0]
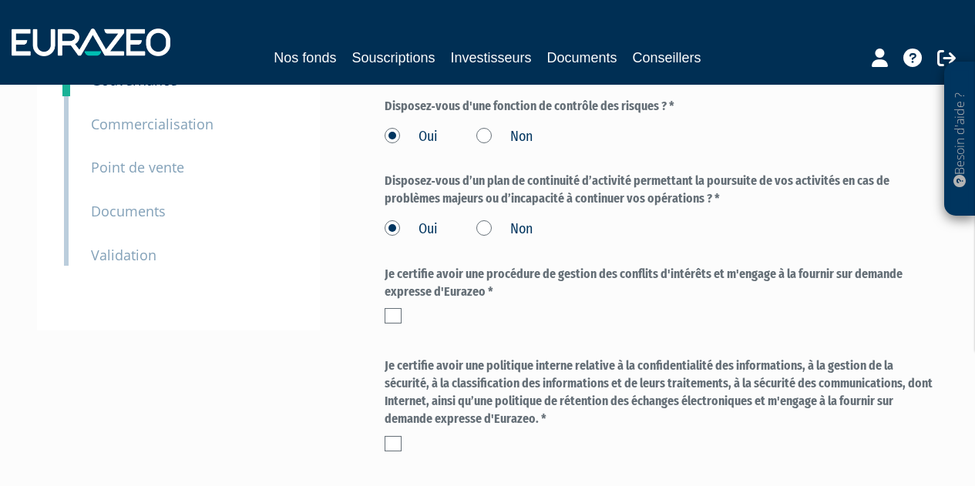
click at [393, 320] on label at bounding box center [392, 315] width 17 height 15
click at [0, 0] on input "checkbox" at bounding box center [0, 0] width 0 height 0
click at [393, 436] on label at bounding box center [392, 443] width 17 height 15
click at [0, 0] on input "checkbox" at bounding box center [0, 0] width 0 height 0
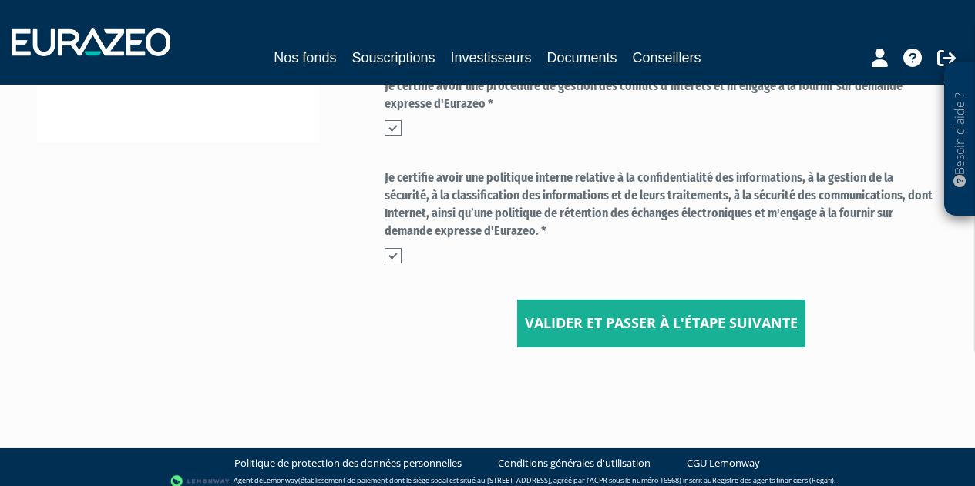
scroll to position [444, 0]
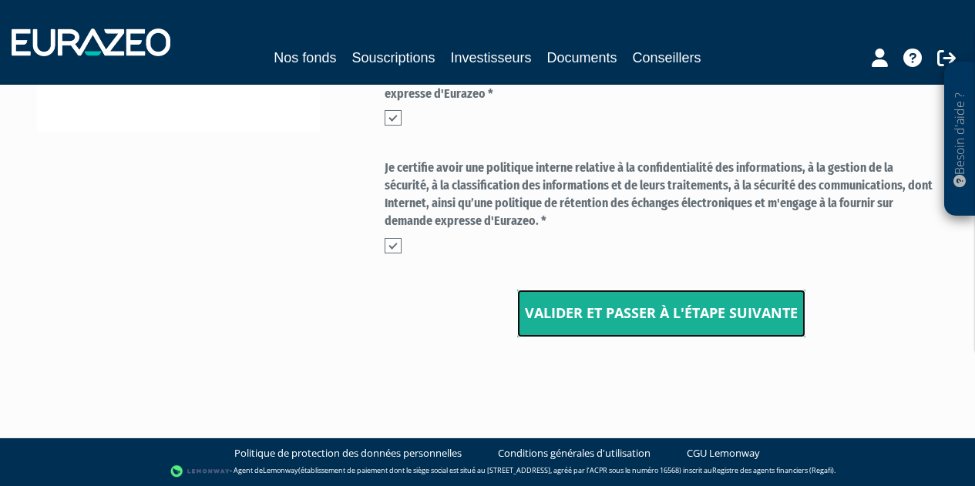
click at [712, 310] on input "Valider et passer à l'étape suivante" at bounding box center [661, 314] width 288 height 48
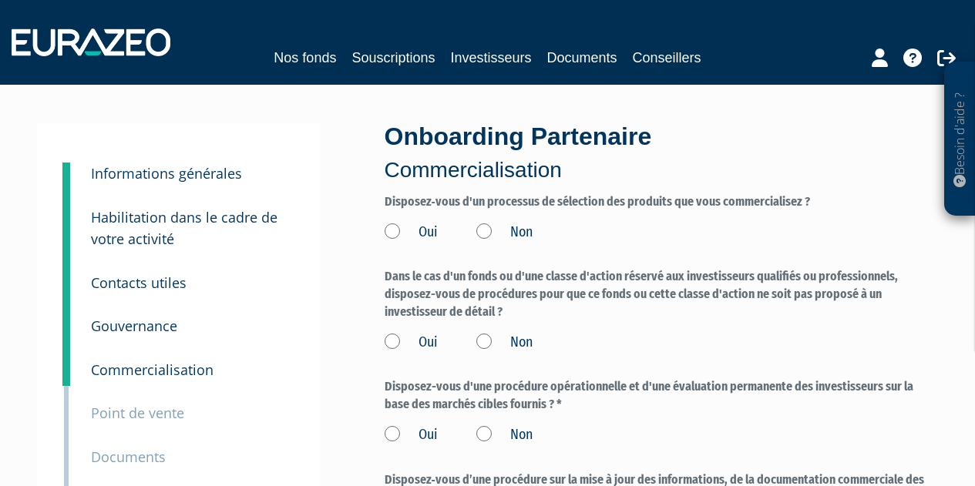
click at [394, 231] on label "Oui" at bounding box center [410, 233] width 53 height 20
click at [0, 0] on input "Oui" at bounding box center [0, 0] width 0 height 0
click at [391, 339] on label "Oui" at bounding box center [410, 343] width 53 height 20
click at [0, 0] on input "Oui" at bounding box center [0, 0] width 0 height 0
click at [386, 432] on label "Oui" at bounding box center [410, 435] width 53 height 20
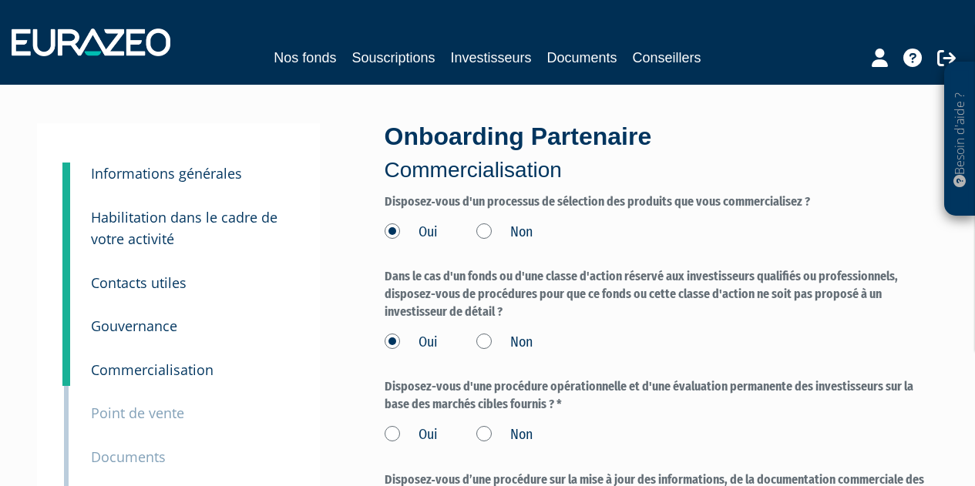
click at [0, 0] on input "Oui" at bounding box center [0, 0] width 0 height 0
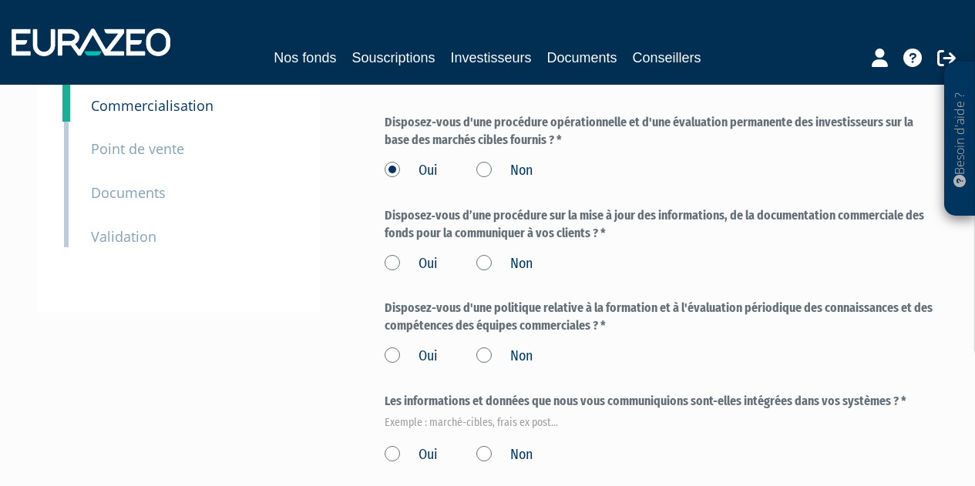
scroll to position [280, 0]
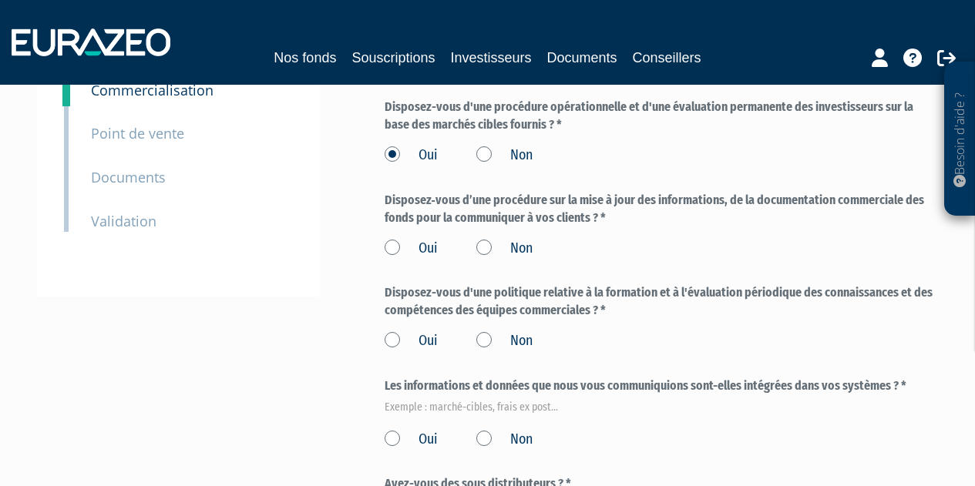
click at [392, 247] on label "Oui" at bounding box center [410, 249] width 53 height 20
click at [0, 0] on input "Oui" at bounding box center [0, 0] width 0 height 0
click at [385, 340] on label "Oui" at bounding box center [410, 341] width 53 height 20
click at [0, 0] on input "Oui" at bounding box center [0, 0] width 0 height 0
click at [386, 438] on label "Oui" at bounding box center [410, 440] width 53 height 20
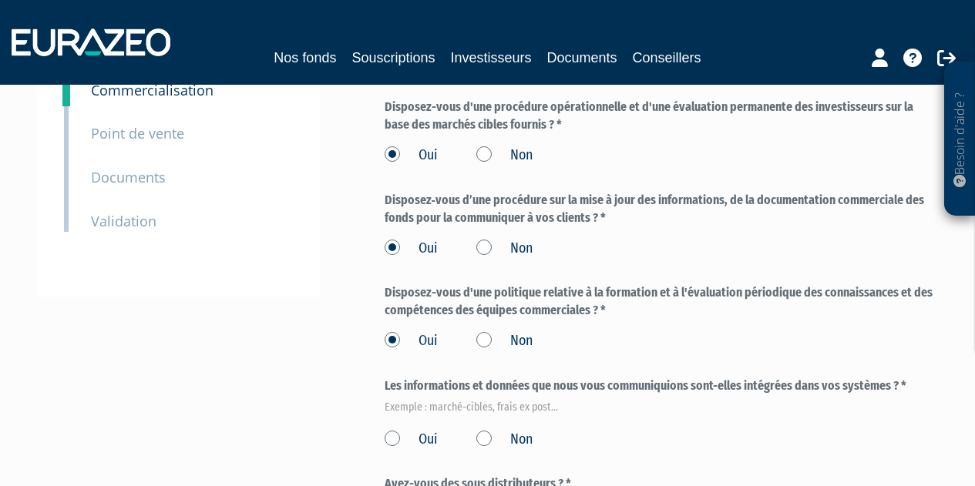
click at [0, 0] on input "Oui" at bounding box center [0, 0] width 0 height 0
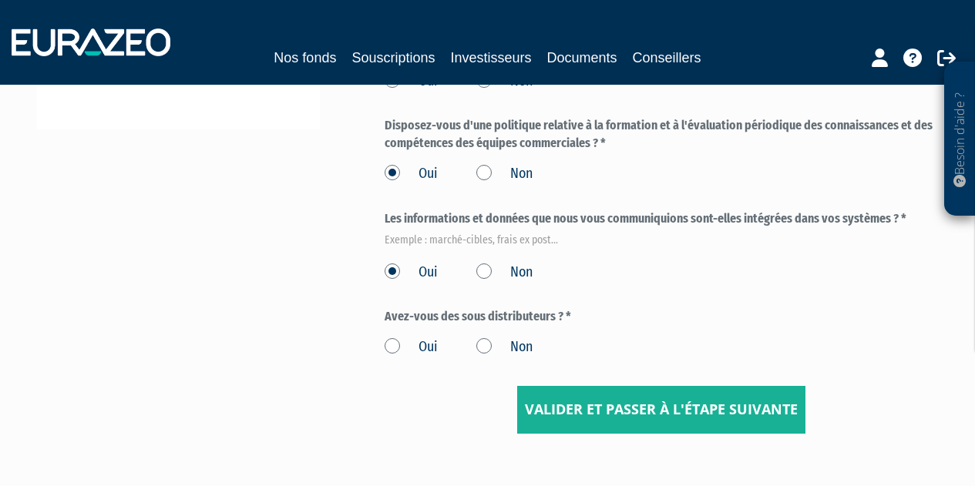
scroll to position [482, 0]
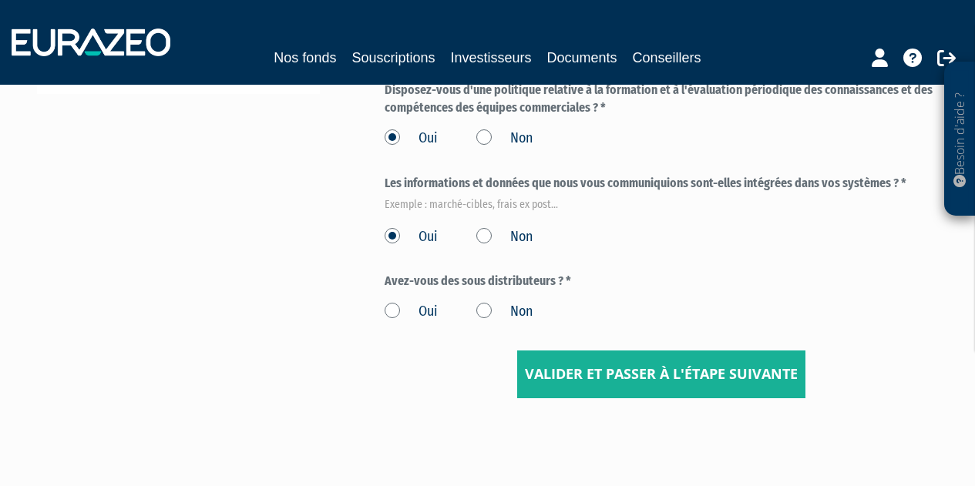
click at [484, 308] on label "Non" at bounding box center [504, 312] width 56 height 20
click at [0, 0] on input "Non" at bounding box center [0, 0] width 0 height 0
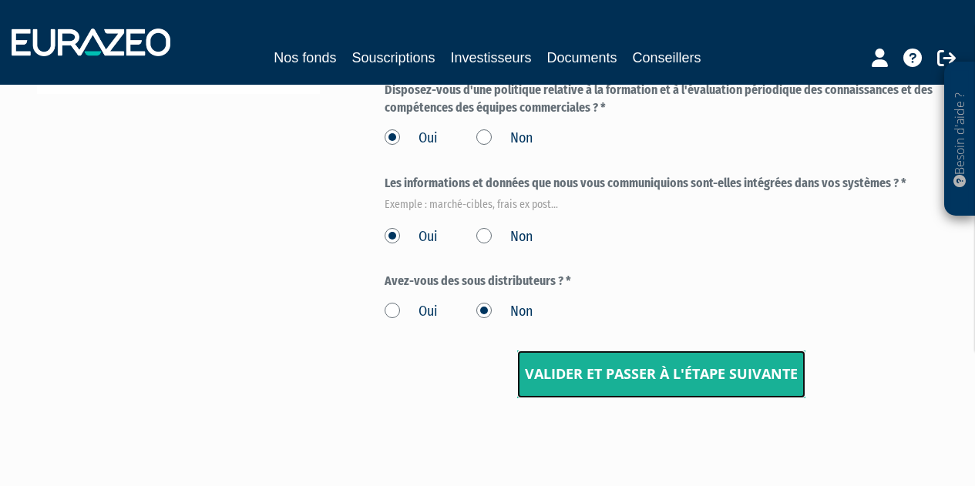
click at [606, 382] on input "Valider et passer à l'étape suivante" at bounding box center [661, 375] width 288 height 48
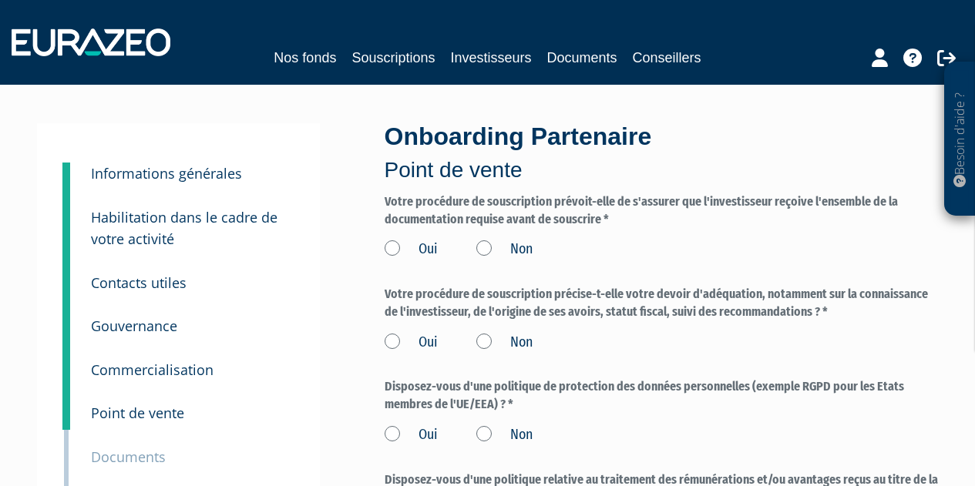
click at [385, 250] on label "Oui" at bounding box center [410, 250] width 53 height 20
click at [0, 0] on input "Oui" at bounding box center [0, 0] width 0 height 0
click at [390, 338] on label "Oui" at bounding box center [410, 343] width 53 height 20
click at [0, 0] on input "Oui" at bounding box center [0, 0] width 0 height 0
click at [394, 428] on label "Oui" at bounding box center [410, 435] width 53 height 20
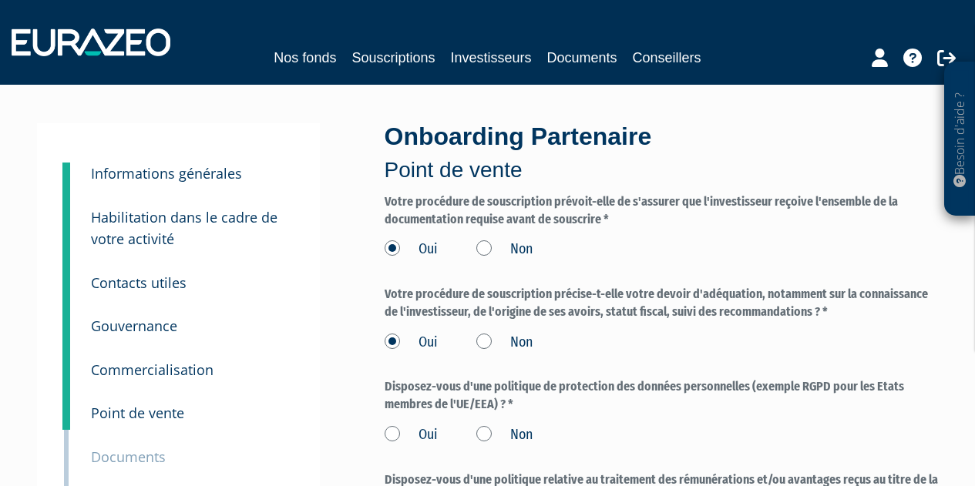
click at [0, 0] on input "Oui" at bounding box center [0, 0] width 0 height 0
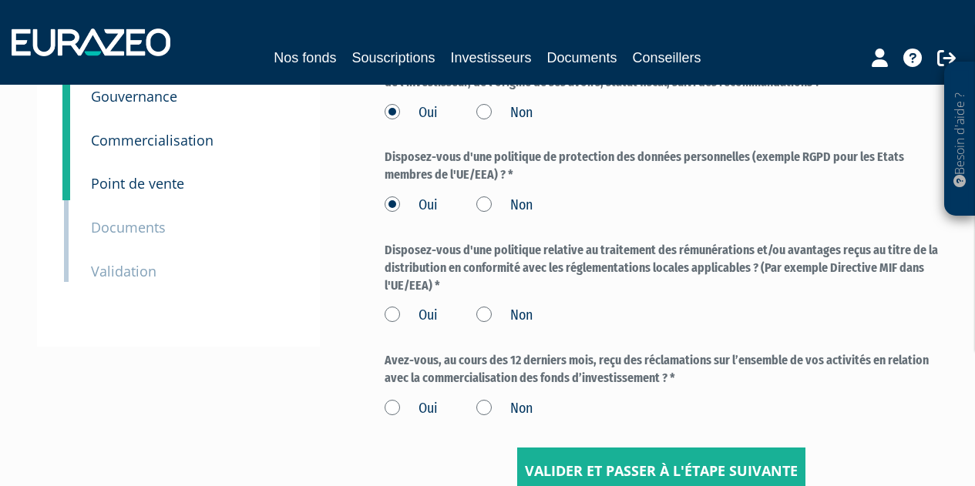
scroll to position [257, 0]
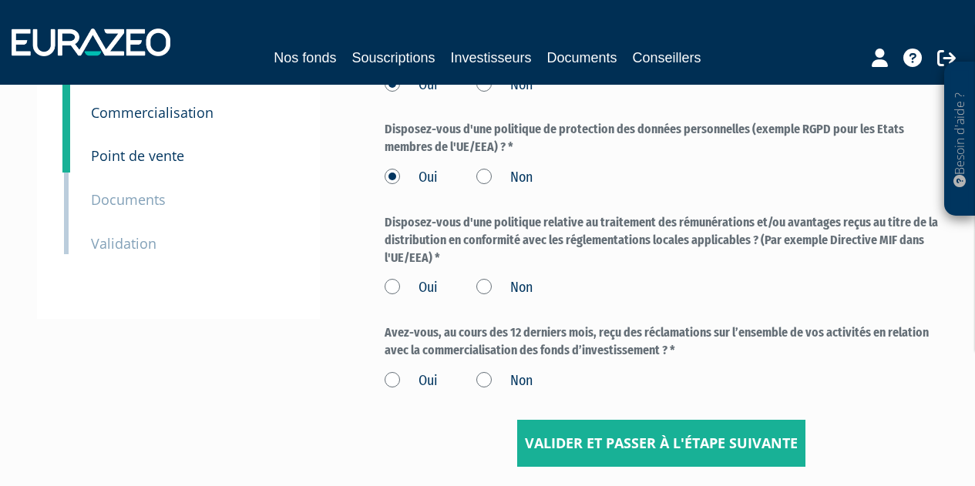
click at [391, 286] on label "Oui" at bounding box center [410, 288] width 53 height 20
click at [0, 0] on input "Oui" at bounding box center [0, 0] width 0 height 0
click at [486, 376] on label "Non" at bounding box center [504, 381] width 56 height 20
click at [0, 0] on input "Non" at bounding box center [0, 0] width 0 height 0
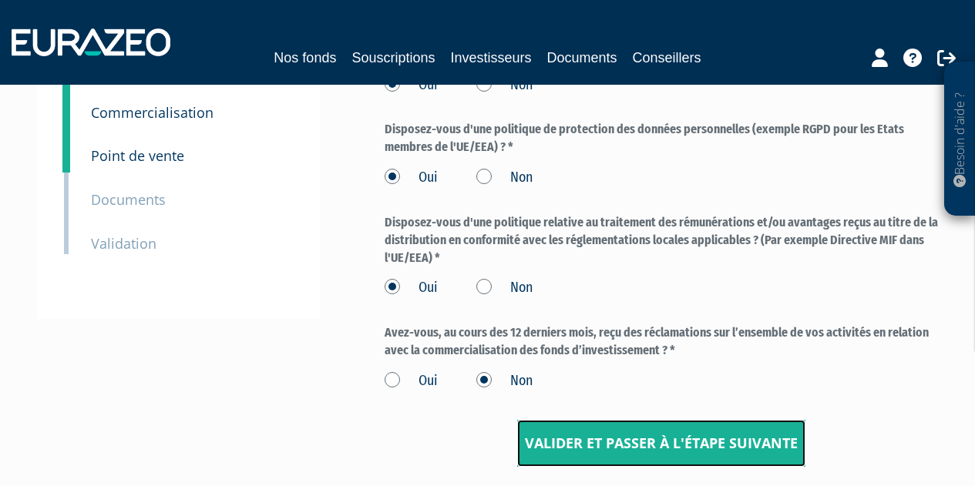
click at [595, 445] on input "Valider et passer à l'étape suivante" at bounding box center [661, 444] width 288 height 48
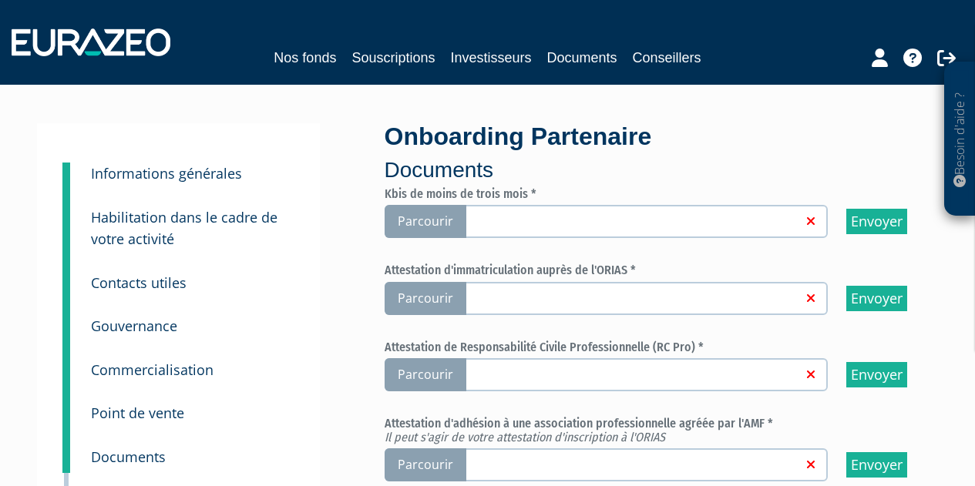
click at [430, 223] on span "Parcourir" at bounding box center [425, 221] width 82 height 33
click at [0, 0] on input "Parcourir" at bounding box center [0, 0] width 0 height 0
click at [431, 297] on span "Parcourir" at bounding box center [425, 298] width 82 height 33
click at [0, 0] on input "Parcourir" at bounding box center [0, 0] width 0 height 0
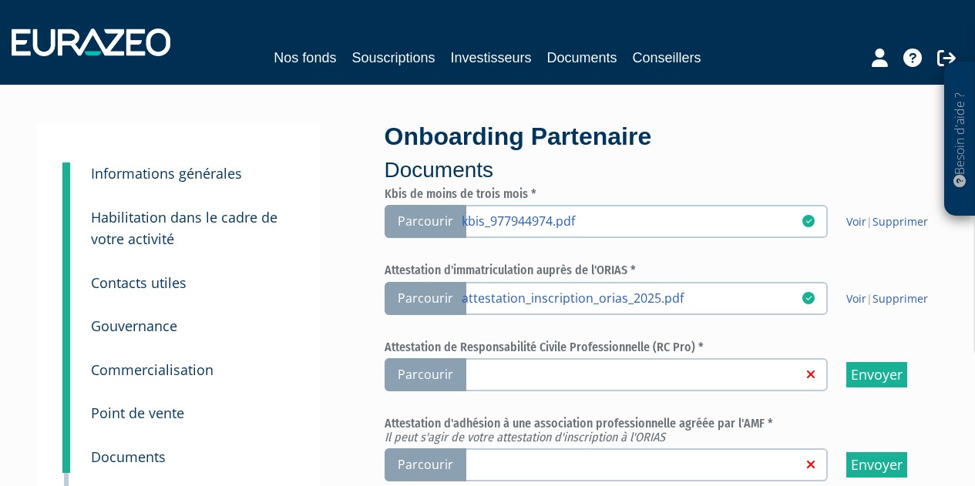
click at [435, 370] on span "Parcourir" at bounding box center [425, 374] width 82 height 33
click at [0, 0] on input "Parcourir" at bounding box center [0, 0] width 0 height 0
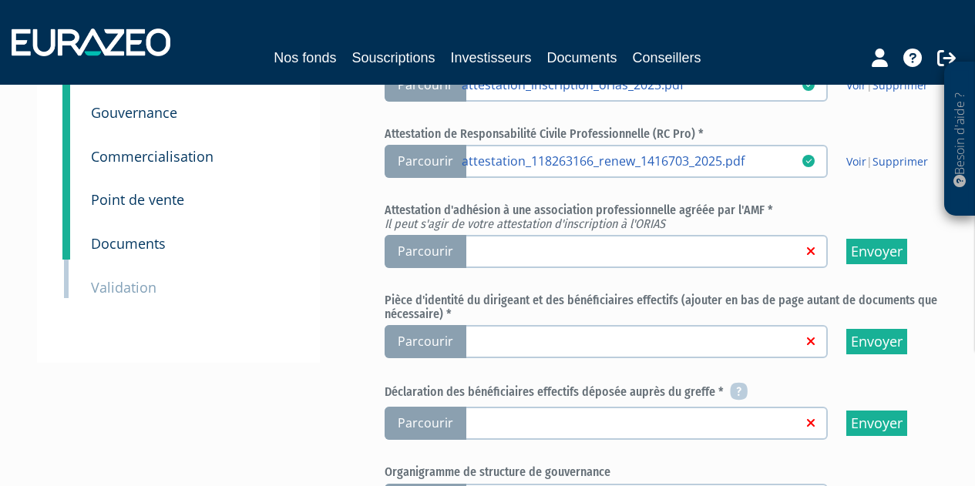
scroll to position [230, 0]
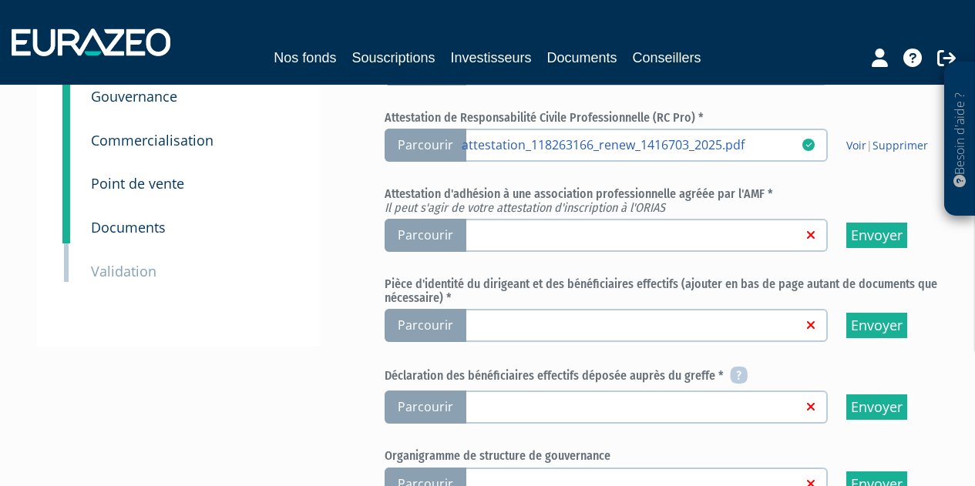
click at [443, 233] on span "Parcourir" at bounding box center [425, 235] width 82 height 33
click at [0, 0] on input "Parcourir" at bounding box center [0, 0] width 0 height 0
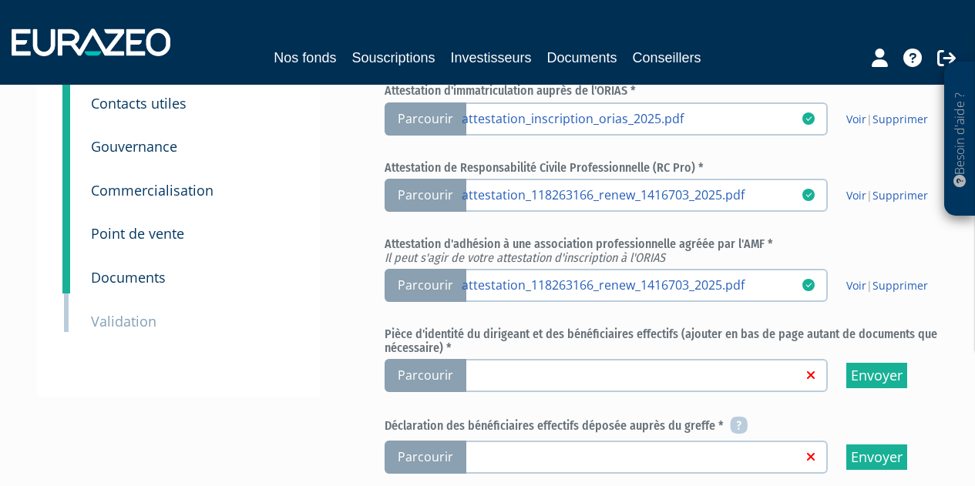
scroll to position [180, 0]
click at [901, 281] on link "Supprimer" at bounding box center [899, 284] width 55 height 15
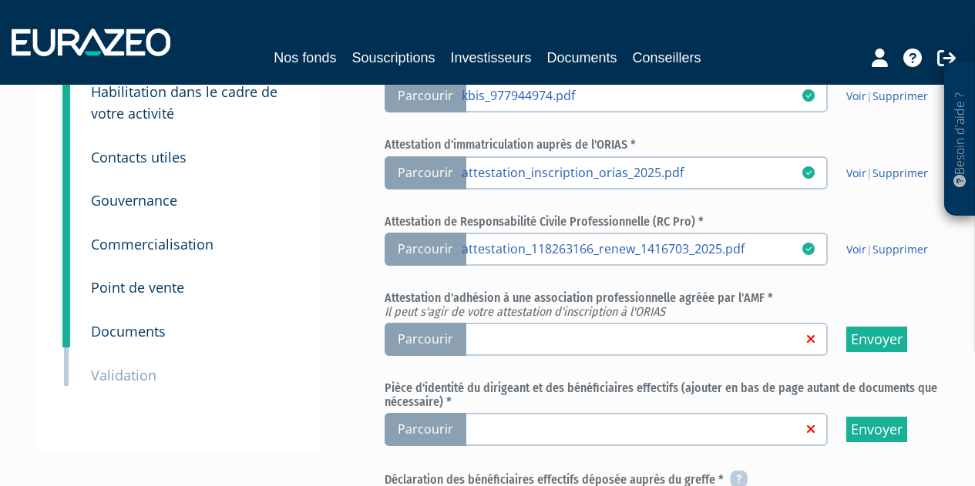
scroll to position [133, 0]
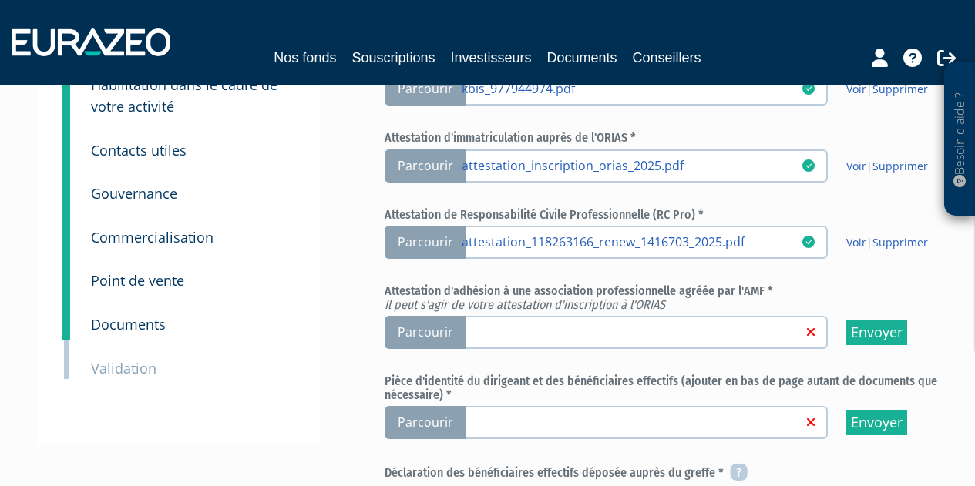
click at [432, 331] on span "Parcourir" at bounding box center [425, 332] width 82 height 33
click at [0, 0] on input "Parcourir" at bounding box center [0, 0] width 0 height 0
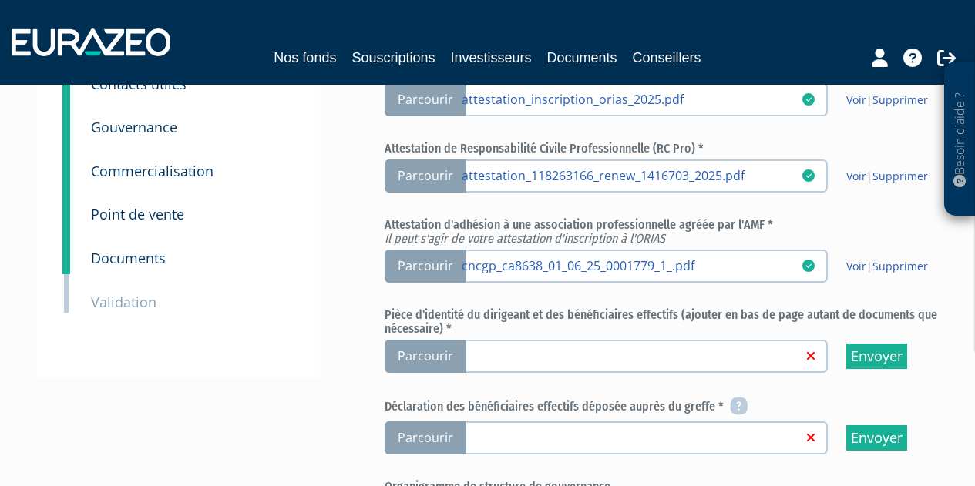
scroll to position [205, 0]
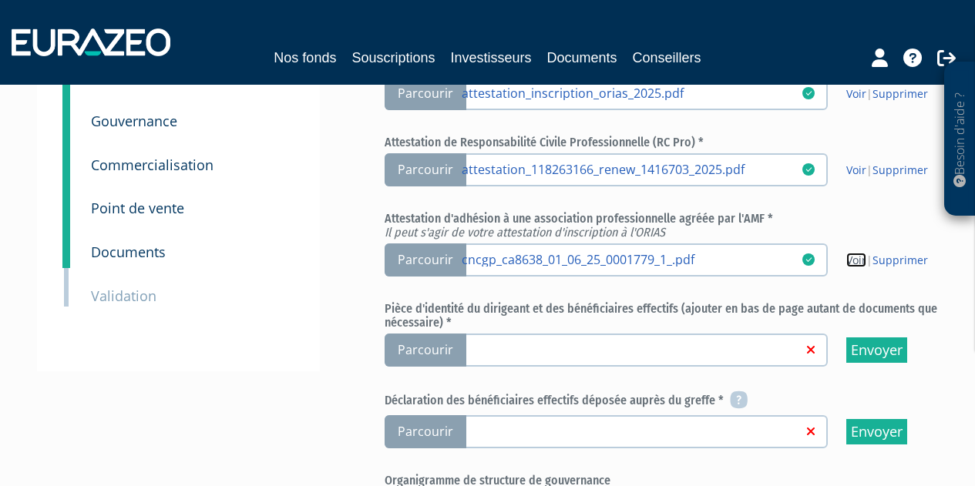
click at [856, 260] on link "Voir" at bounding box center [856, 260] width 20 height 15
drag, startPoint x: 915, startPoint y: 260, endPoint x: 559, endPoint y: 57, distance: 410.6
click at [915, 260] on link "Supprimer" at bounding box center [899, 260] width 55 height 15
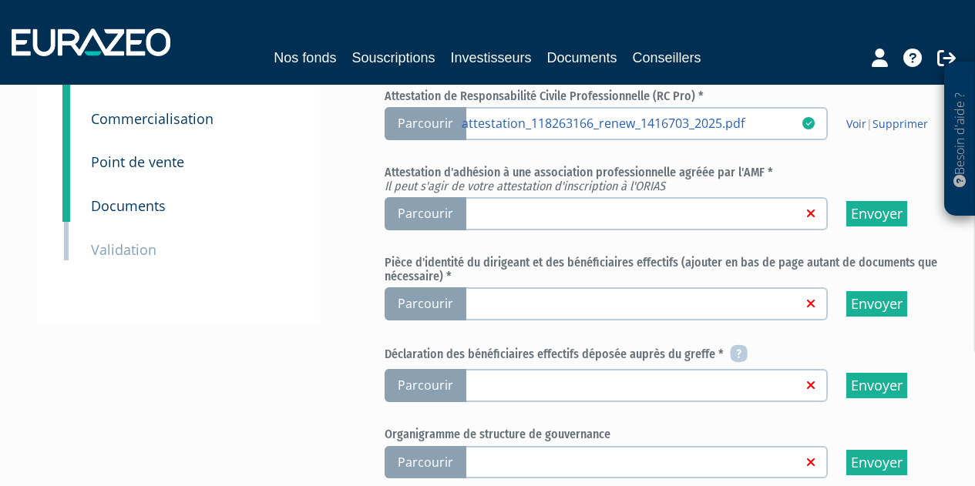
scroll to position [257, 0]
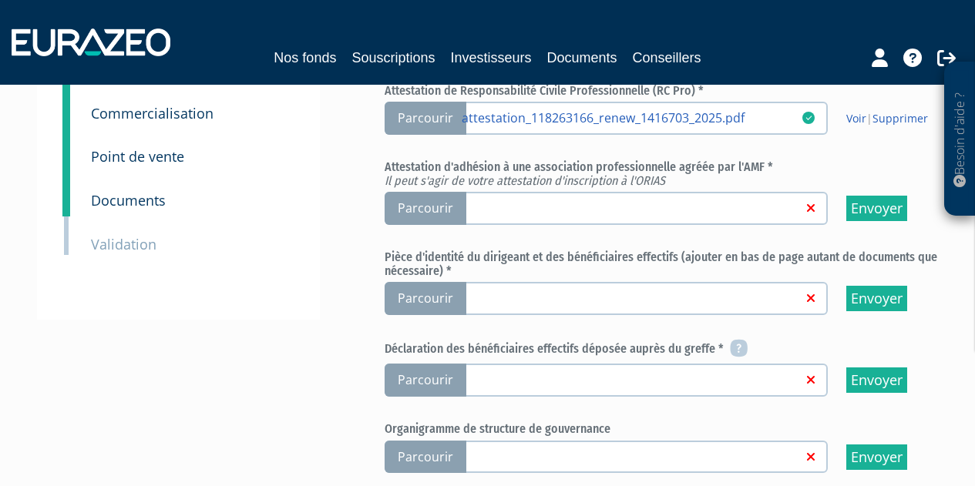
click at [424, 297] on span "Parcourir" at bounding box center [425, 298] width 82 height 33
click at [0, 0] on input "Parcourir" at bounding box center [0, 0] width 0 height 0
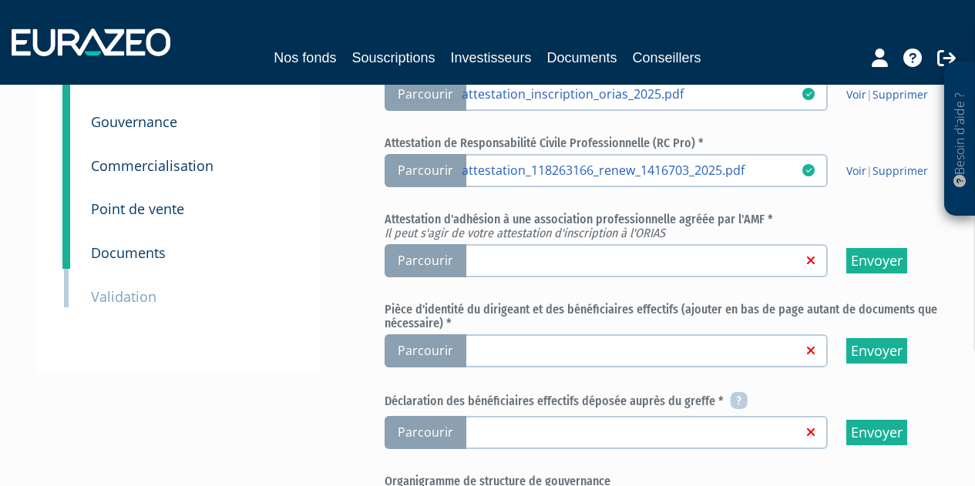
scroll to position [187, 0]
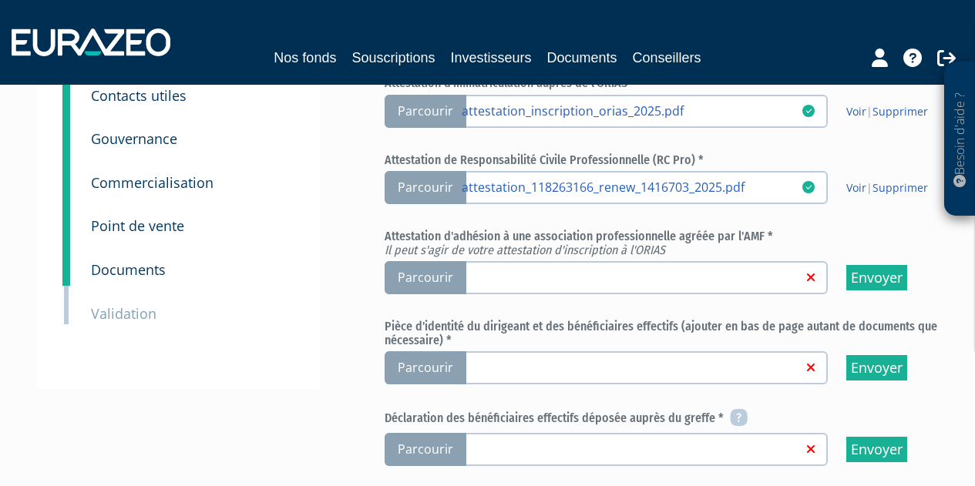
click at [455, 278] on span "Parcourir" at bounding box center [425, 277] width 82 height 33
click at [0, 0] on input "Parcourir" at bounding box center [0, 0] width 0 height 0
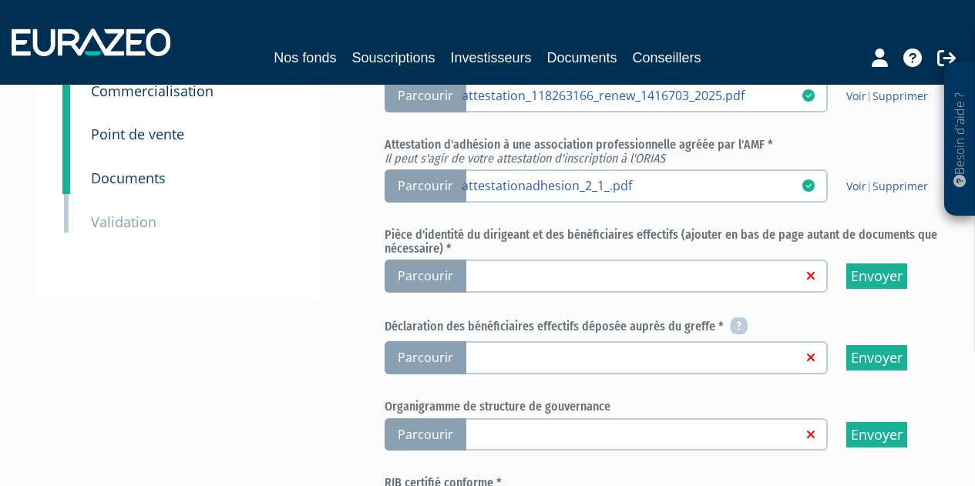
scroll to position [284, 0]
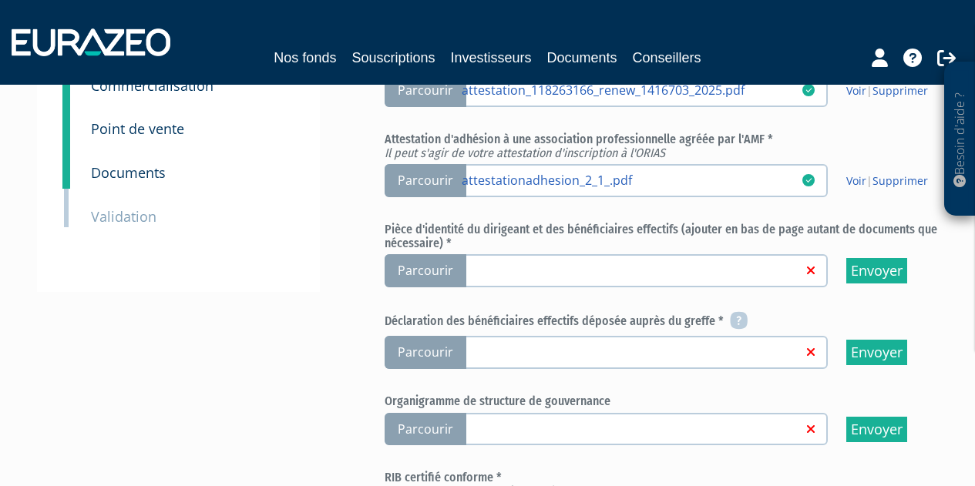
click at [434, 267] on span "Parcourir" at bounding box center [425, 270] width 82 height 33
click at [0, 0] on input "Parcourir" at bounding box center [0, 0] width 0 height 0
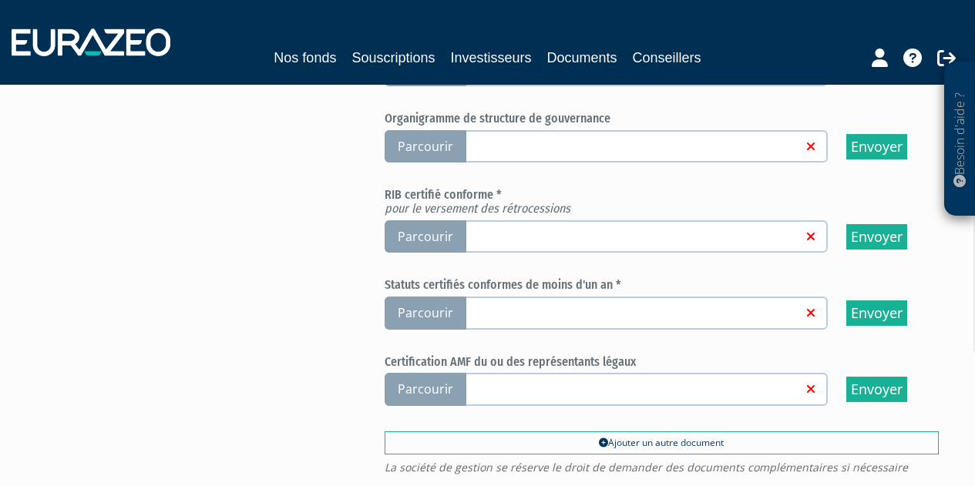
scroll to position [566, 0]
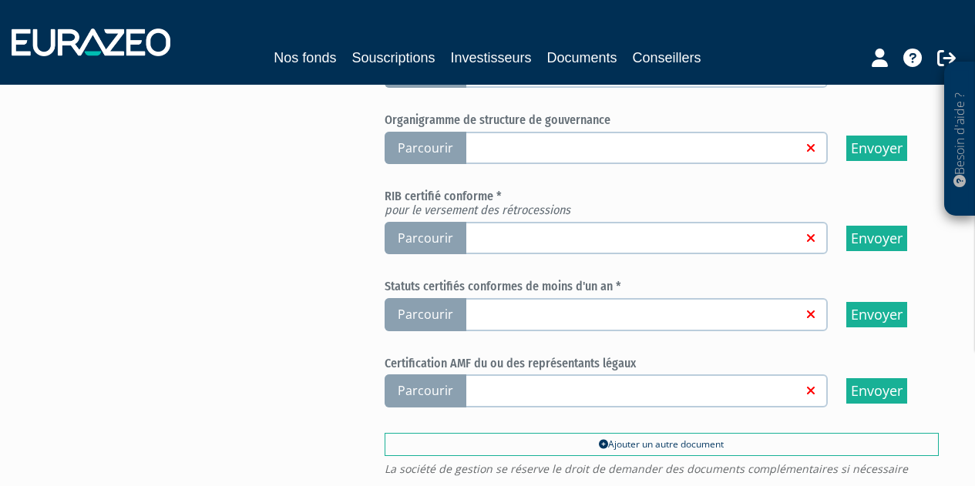
click at [421, 313] on span "Parcourir" at bounding box center [425, 314] width 82 height 33
click at [0, 0] on input "Parcourir" at bounding box center [0, 0] width 0 height 0
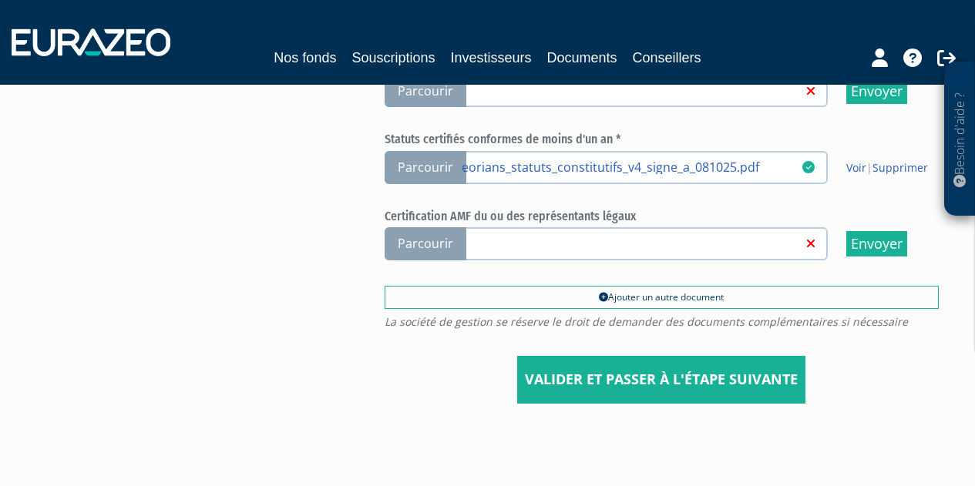
scroll to position [710, 0]
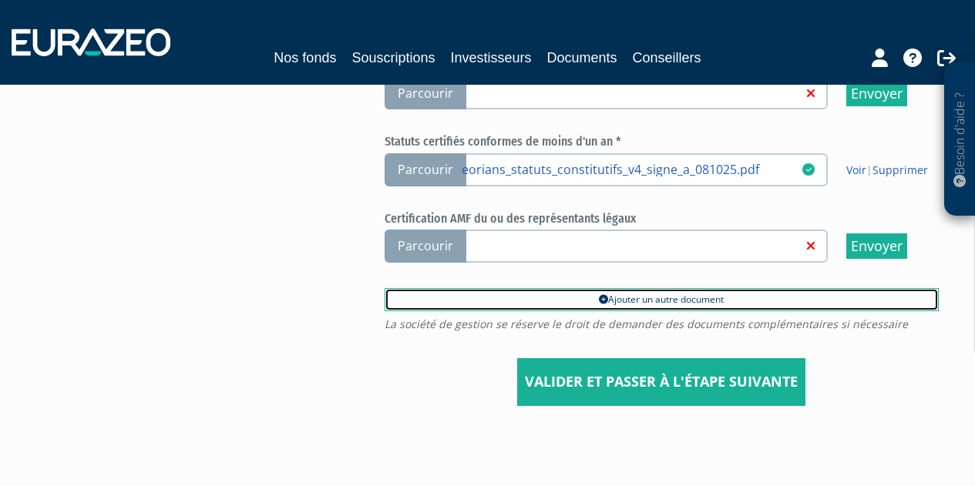
click at [705, 302] on link "Ajouter un autre document" at bounding box center [661, 299] width 554 height 23
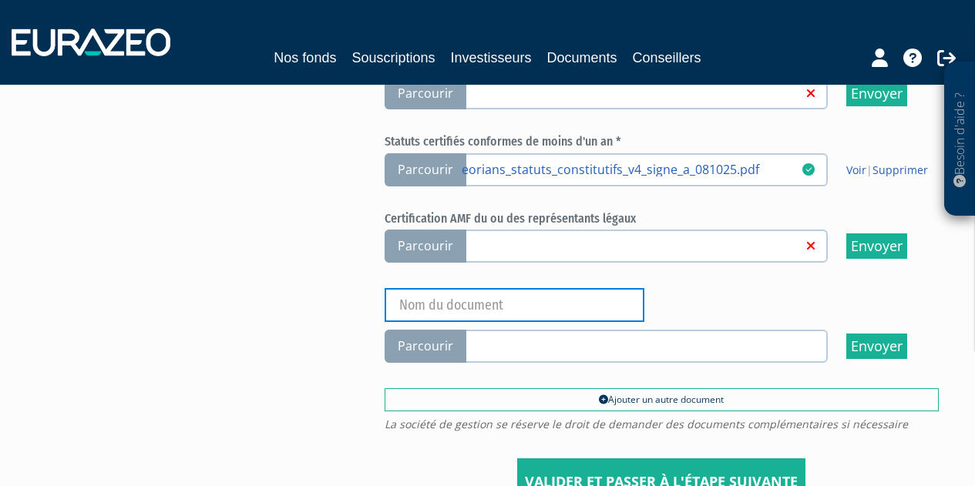
click at [525, 307] on input "text" at bounding box center [514, 305] width 260 height 34
type input "CNI JBB"
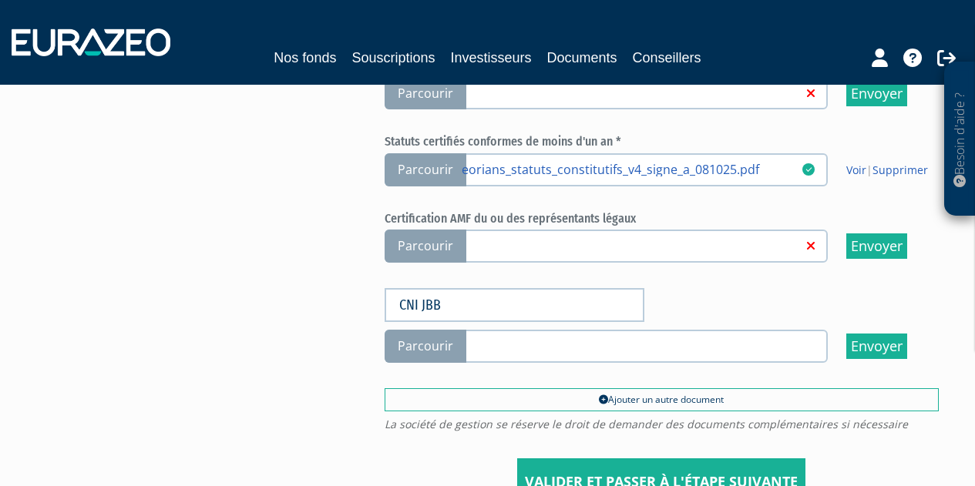
click at [434, 347] on span "Parcourir" at bounding box center [425, 346] width 82 height 33
click at [0, 0] on input "Parcourir" at bounding box center [0, 0] width 0 height 0
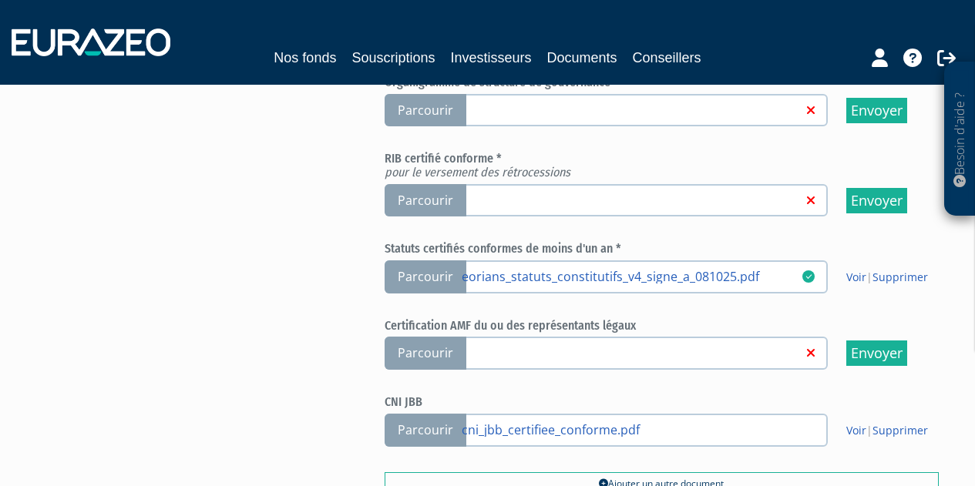
scroll to position [596, 0]
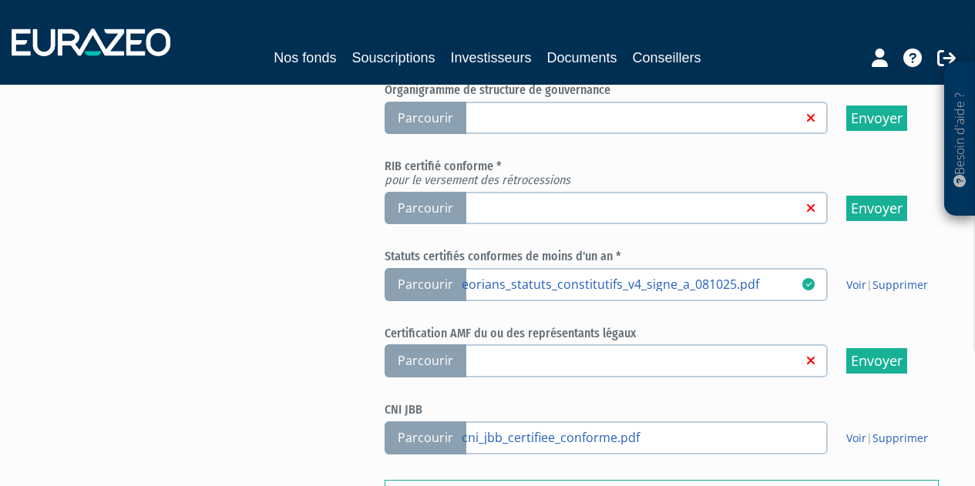
click at [435, 202] on span "Parcourir" at bounding box center [425, 208] width 82 height 33
click at [0, 0] on input "Parcourir" at bounding box center [0, 0] width 0 height 0
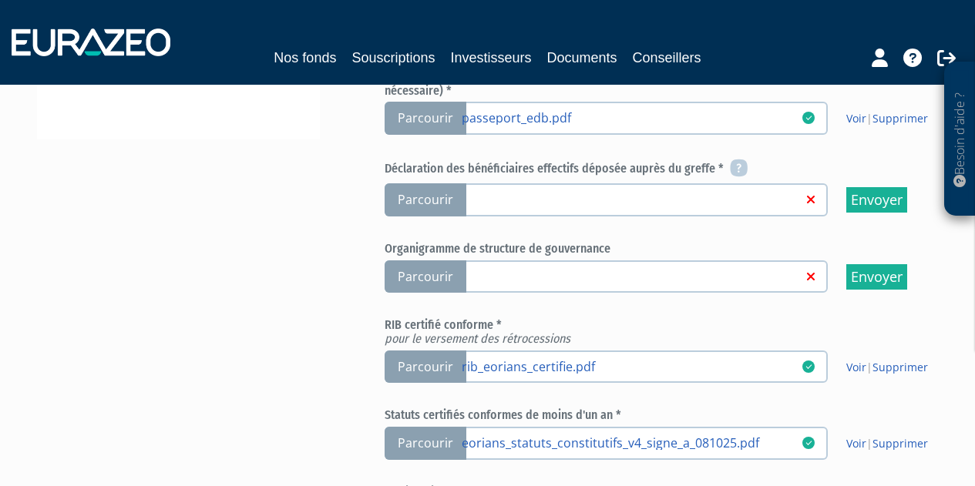
scroll to position [436, 0]
click at [444, 200] on span "Parcourir" at bounding box center [425, 200] width 82 height 33
click at [0, 0] on input "Parcourir" at bounding box center [0, 0] width 0 height 0
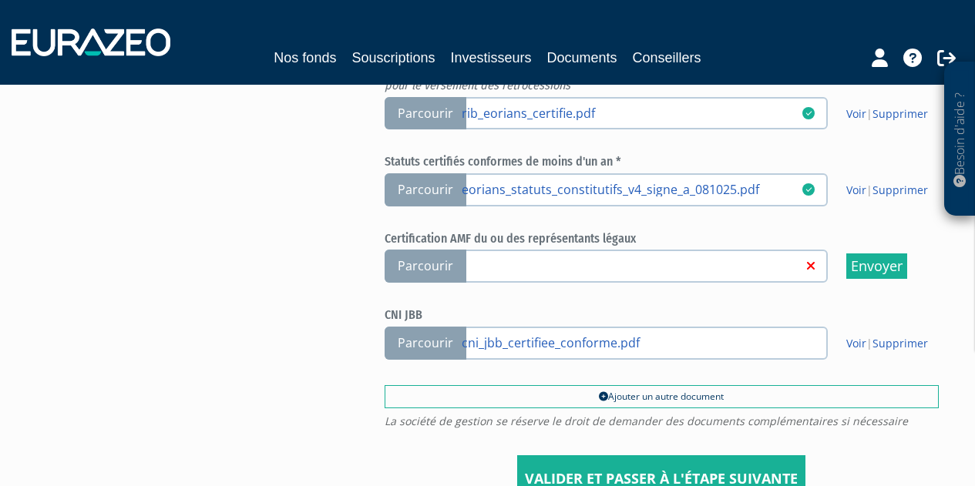
scroll to position [693, 0]
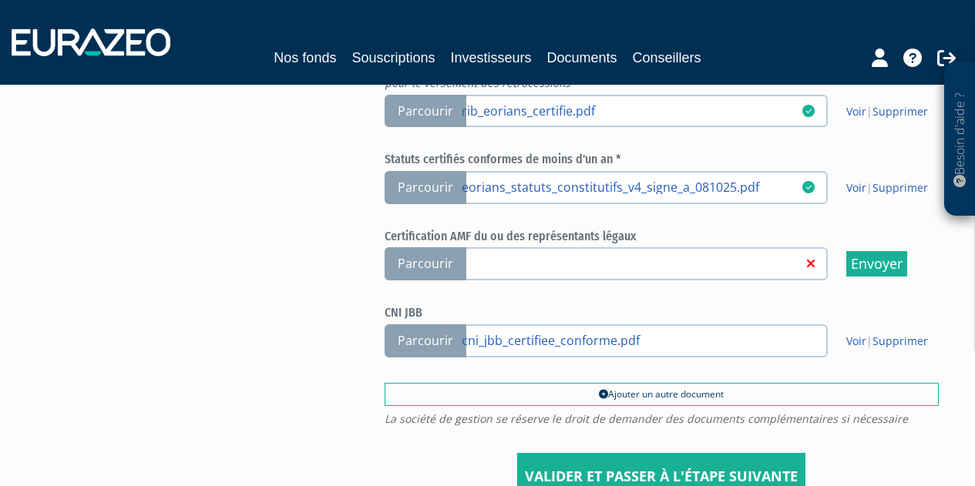
click at [441, 268] on span "Parcourir" at bounding box center [425, 263] width 82 height 33
click at [0, 0] on input "Parcourir" at bounding box center [0, 0] width 0 height 0
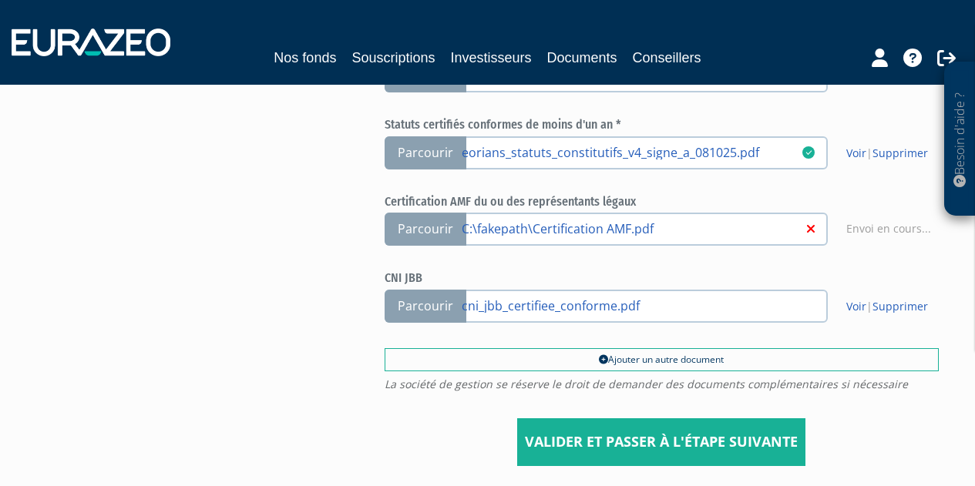
scroll to position [725, 0]
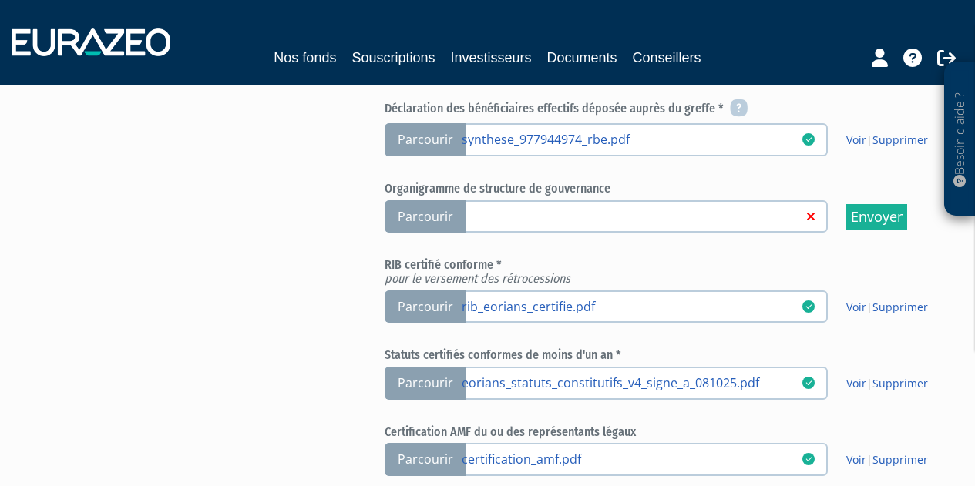
scroll to position [503, 0]
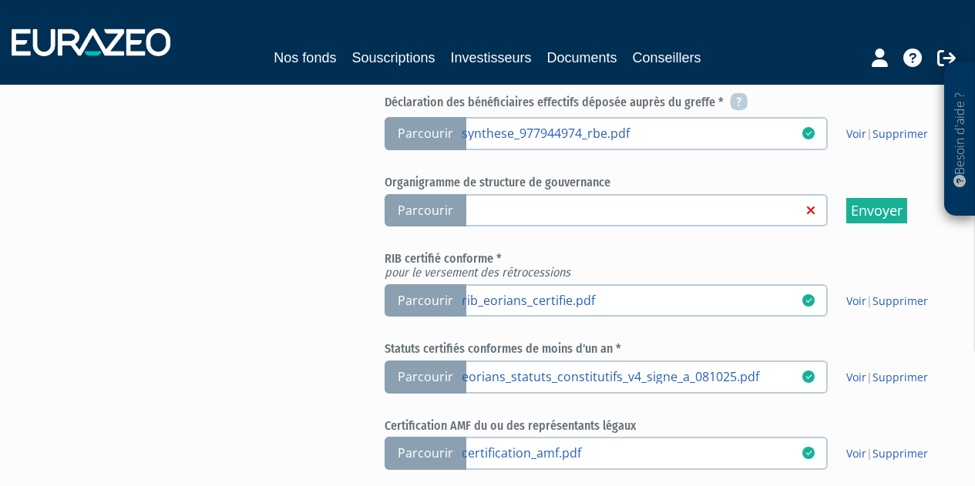
click at [438, 208] on span "Parcourir" at bounding box center [425, 210] width 82 height 33
click at [0, 0] on input "Parcourir" at bounding box center [0, 0] width 0 height 0
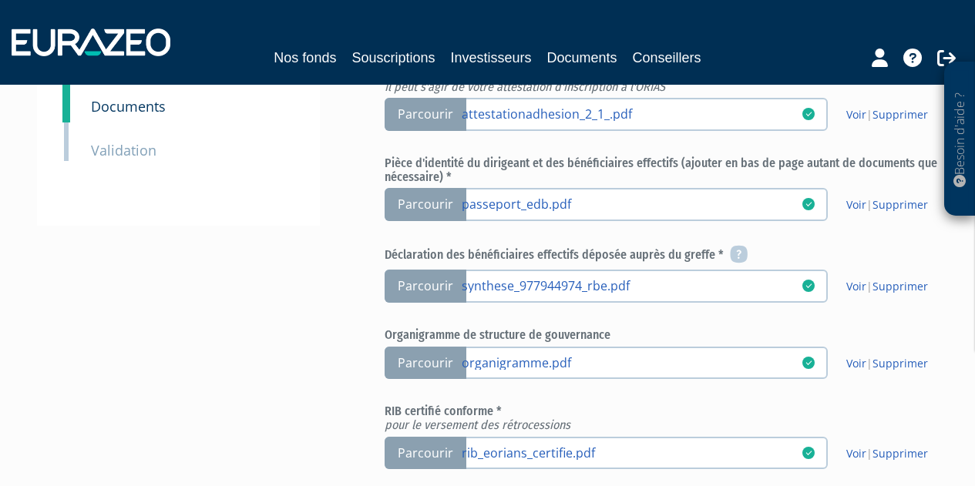
scroll to position [349, 0]
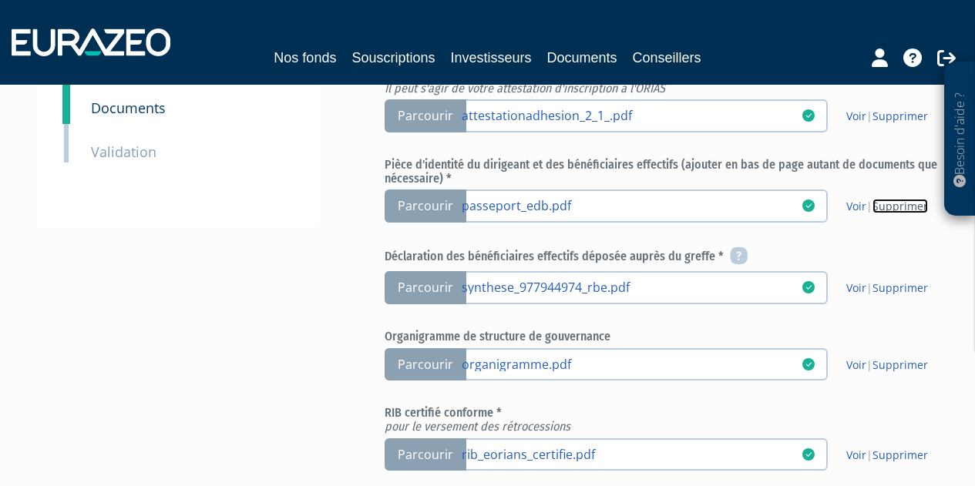
drag, startPoint x: 894, startPoint y: 203, endPoint x: 549, endPoint y: 48, distance: 378.3
click at [894, 203] on link "Supprimer" at bounding box center [899, 206] width 55 height 15
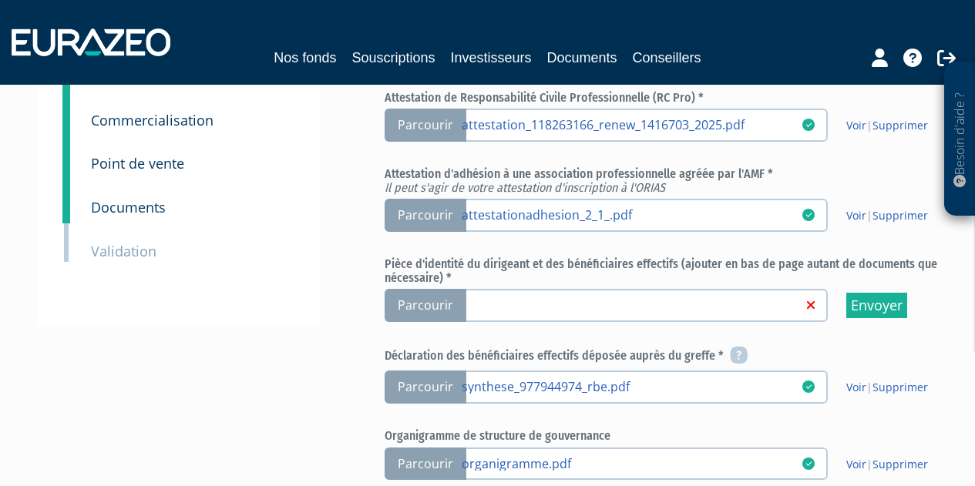
scroll to position [257, 0]
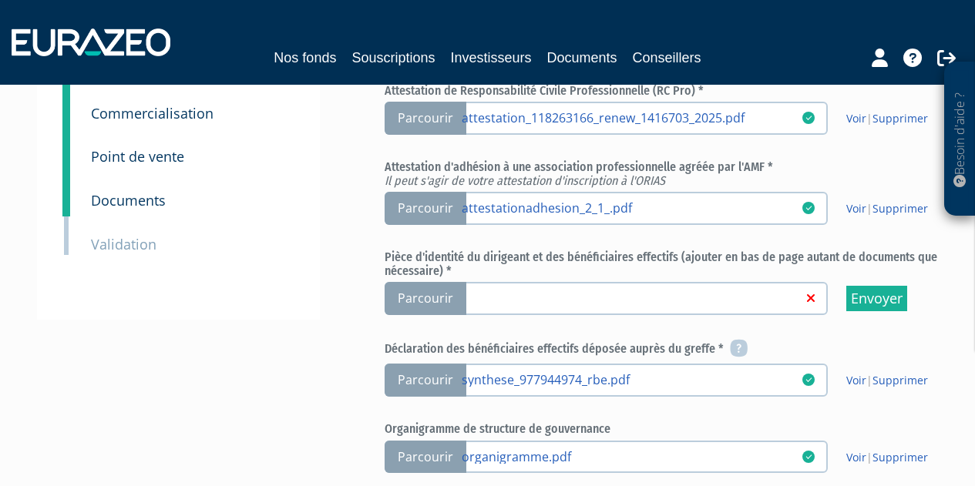
click at [436, 300] on span "Parcourir" at bounding box center [425, 298] width 82 height 33
click at [0, 0] on input "Parcourir" at bounding box center [0, 0] width 0 height 0
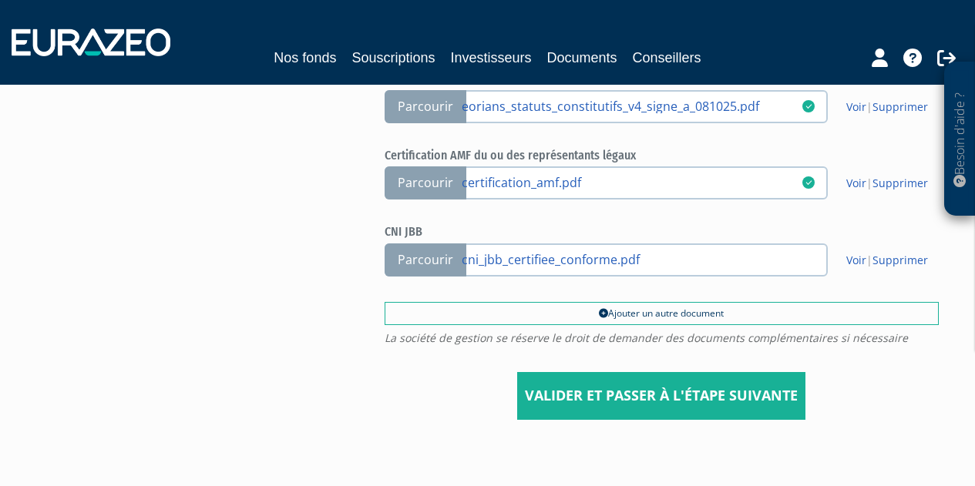
scroll to position [792, 0]
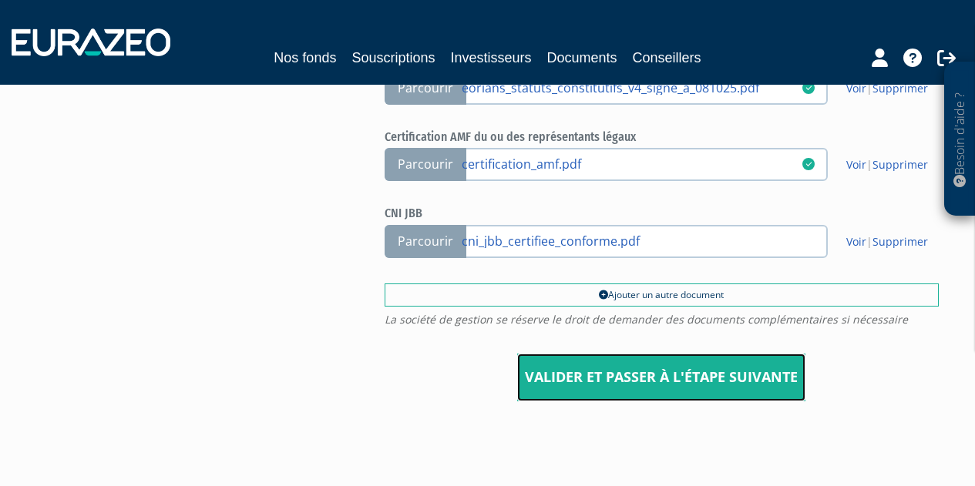
click at [707, 385] on input "Valider et passer à l'étape suivante" at bounding box center [661, 378] width 288 height 48
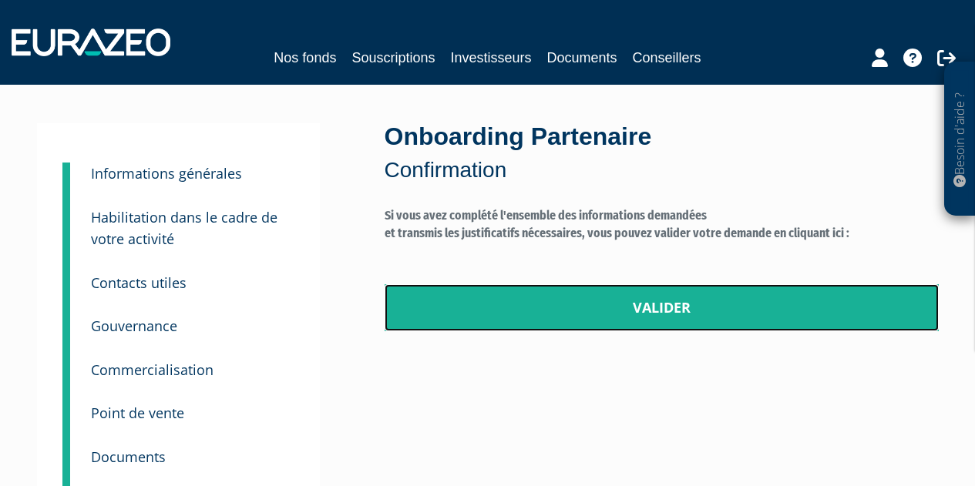
click at [664, 310] on link "Valider" at bounding box center [661, 308] width 554 height 48
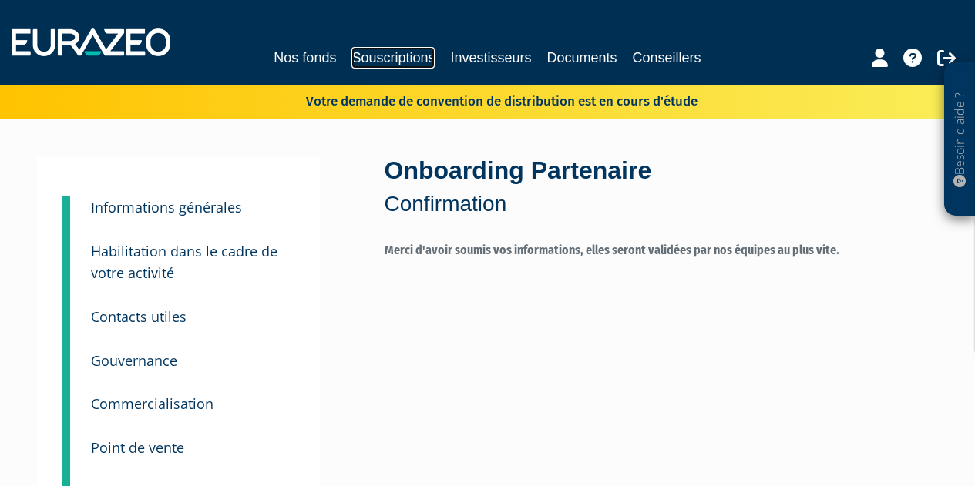
click at [407, 55] on link "Souscriptions" at bounding box center [392, 58] width 83 height 22
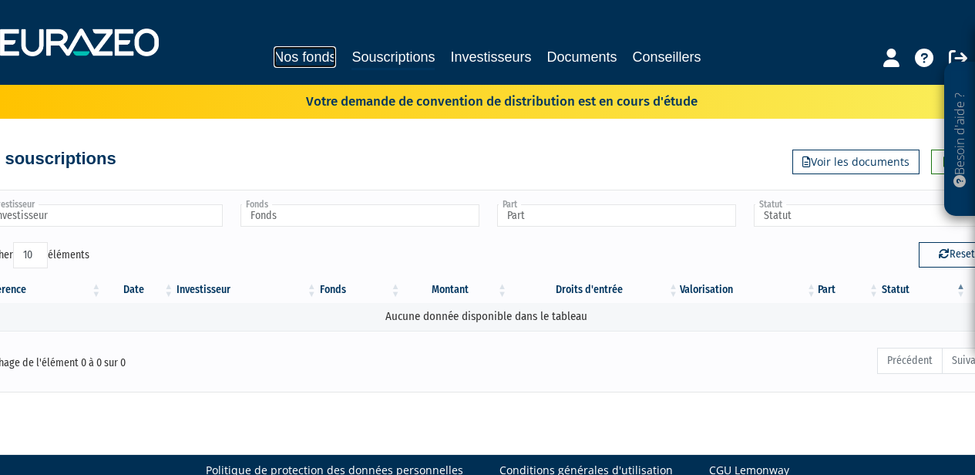
click at [315, 53] on link "Nos fonds" at bounding box center [305, 57] width 62 height 22
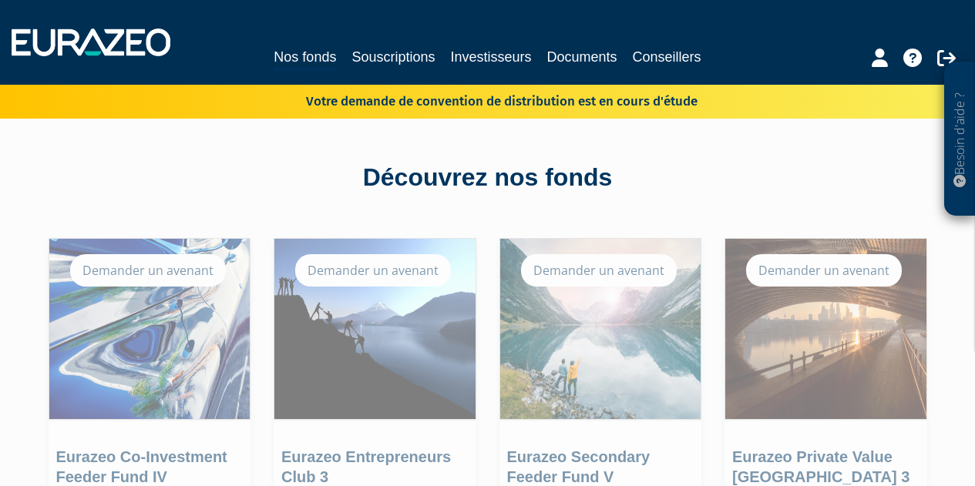
drag, startPoint x: 981, startPoint y: 91, endPoint x: 978, endPoint y: 65, distance: 26.4
click at [586, 54] on link "Documents" at bounding box center [582, 57] width 70 height 22
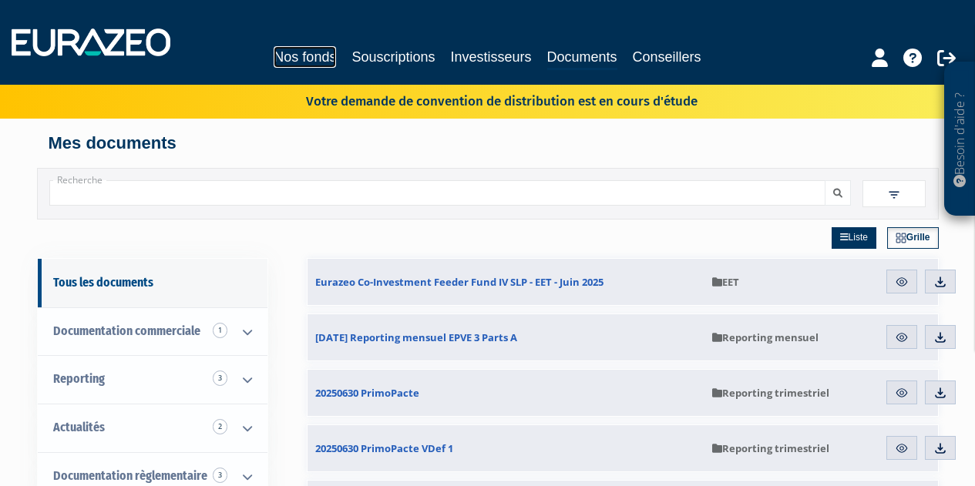
click at [327, 57] on link "Nos fonds" at bounding box center [305, 57] width 62 height 22
